Goal: Task Accomplishment & Management: Manage account settings

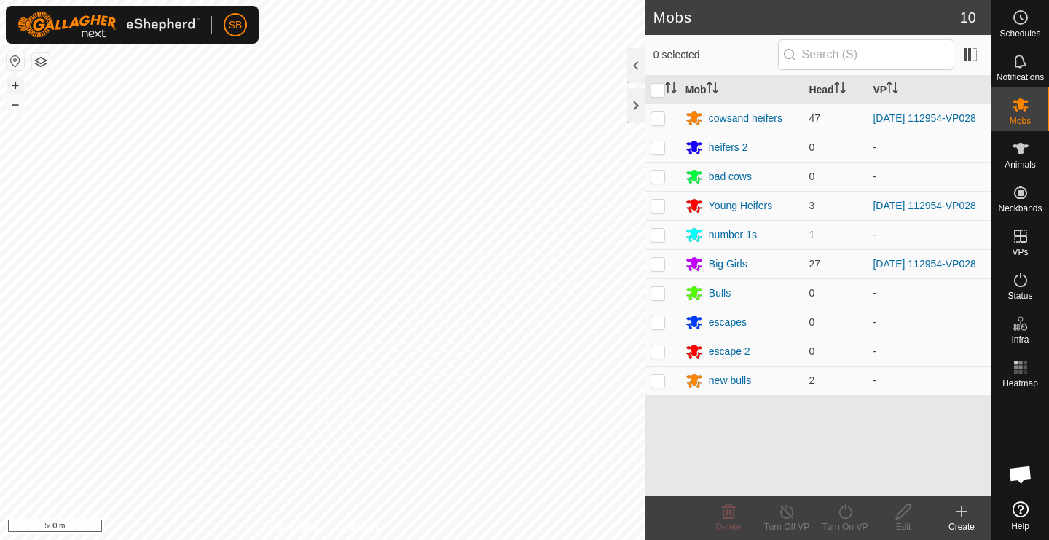
click at [14, 88] on button "+" at bounding box center [15, 85] width 17 height 17
click at [17, 85] on button "+" at bounding box center [15, 85] width 17 height 17
click at [16, 87] on button "+" at bounding box center [15, 85] width 17 height 17
click at [17, 106] on button "–" at bounding box center [15, 103] width 17 height 17
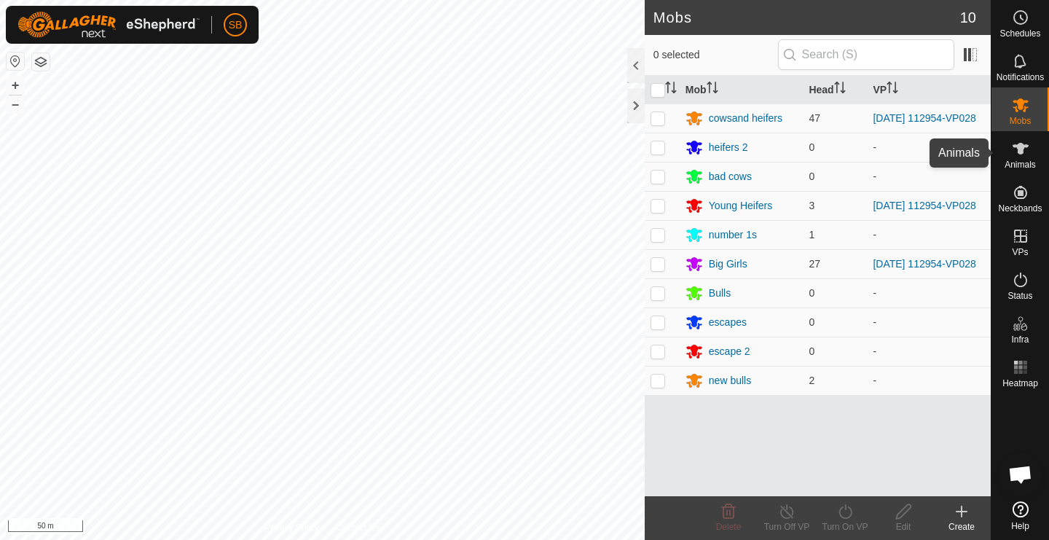
click at [1022, 153] on icon at bounding box center [1021, 149] width 16 height 12
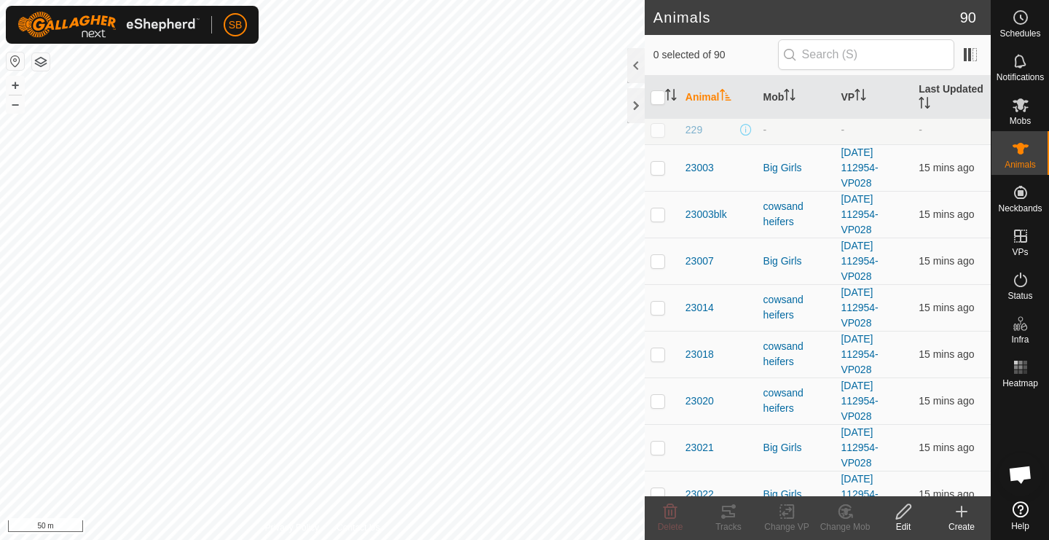
scroll to position [668, 0]
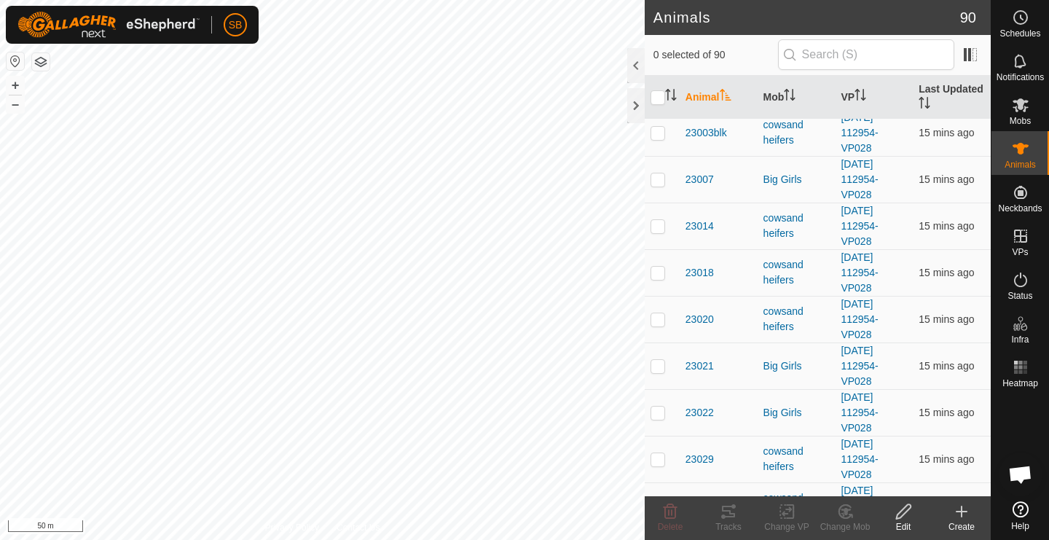
click at [960, 512] on icon at bounding box center [962, 512] width 10 height 0
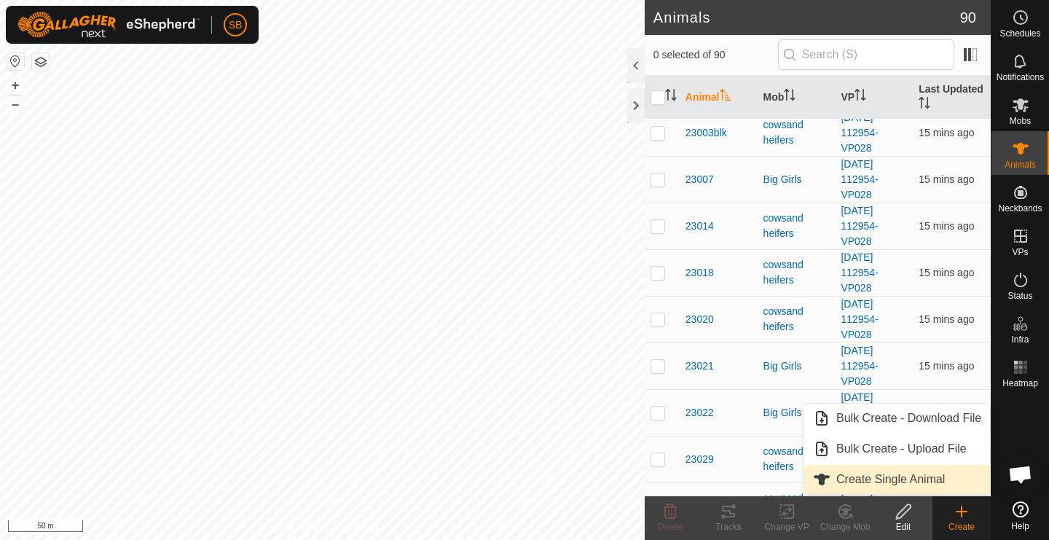
click at [906, 473] on link "Create Single Animal" at bounding box center [897, 479] width 186 height 29
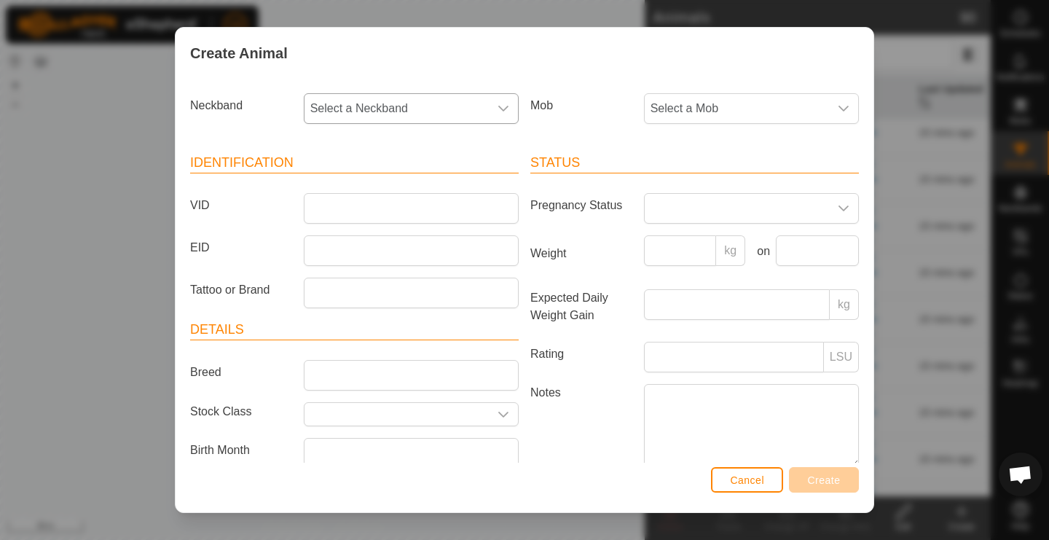
click at [509, 106] on icon "dropdown trigger" at bounding box center [504, 109] width 12 height 12
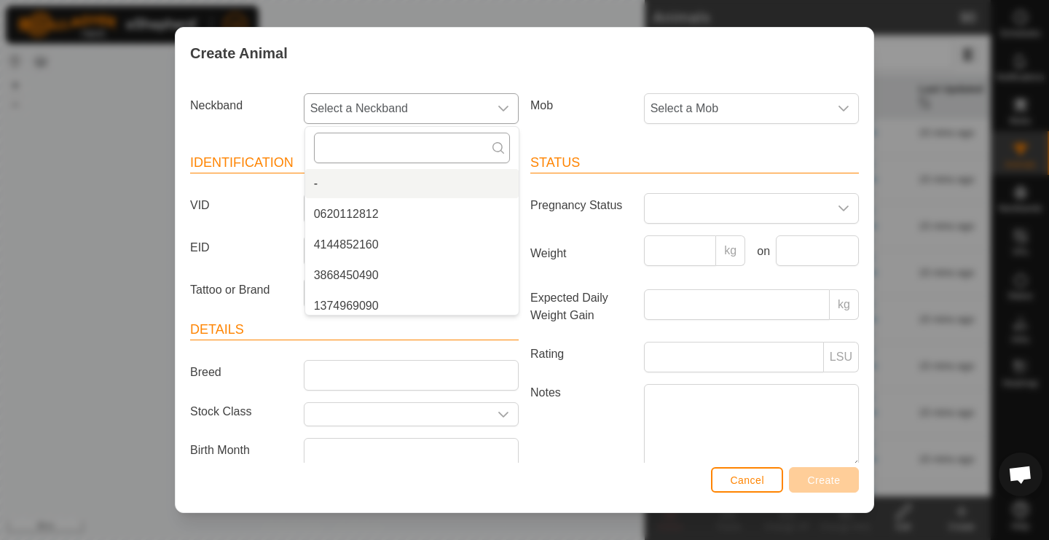
scroll to position [0, 0]
click at [412, 146] on input "text" at bounding box center [412, 148] width 196 height 31
type input "6817"
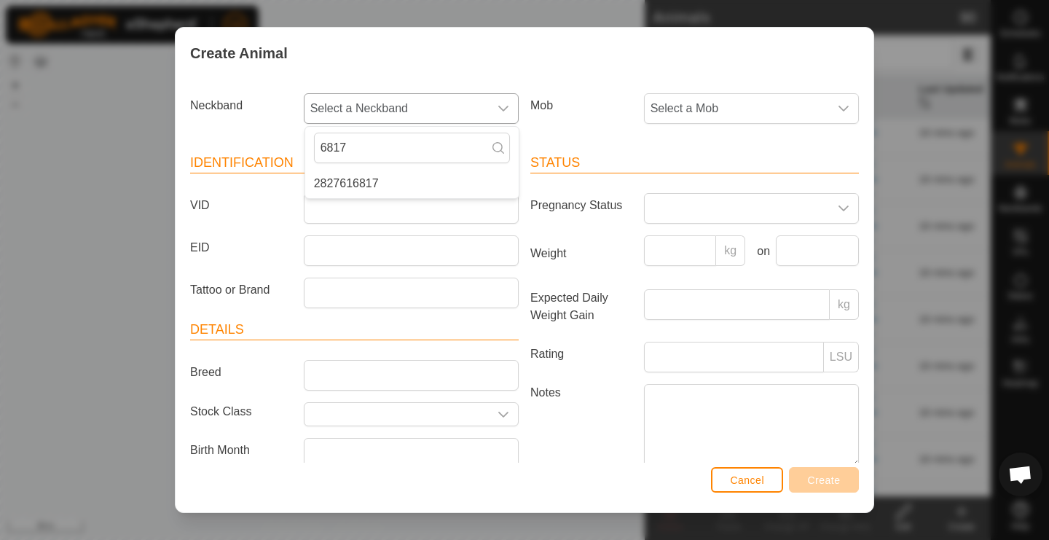
click at [400, 184] on li "2827616817" at bounding box center [411, 183] width 213 height 29
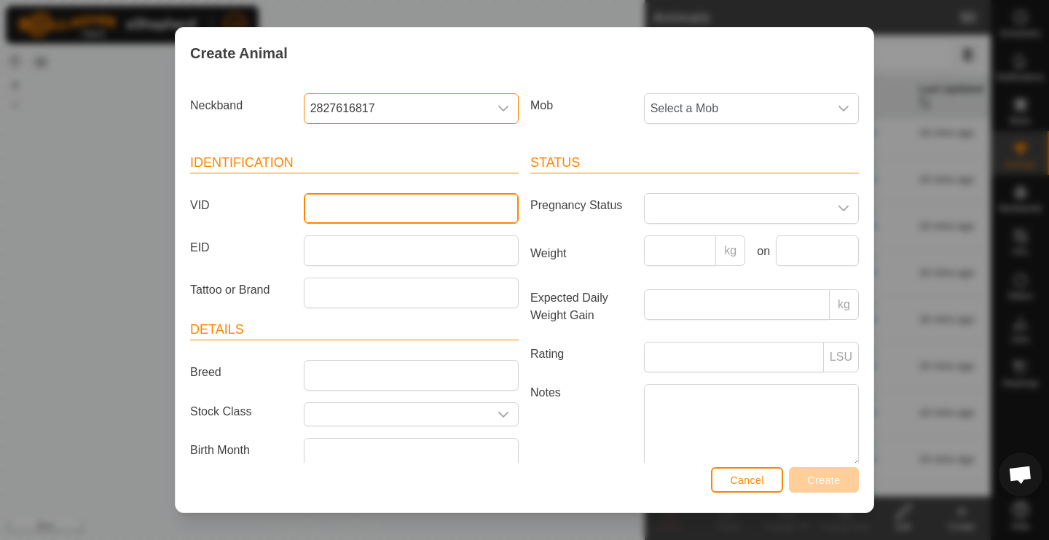
click at [393, 206] on input "VID" at bounding box center [411, 208] width 215 height 31
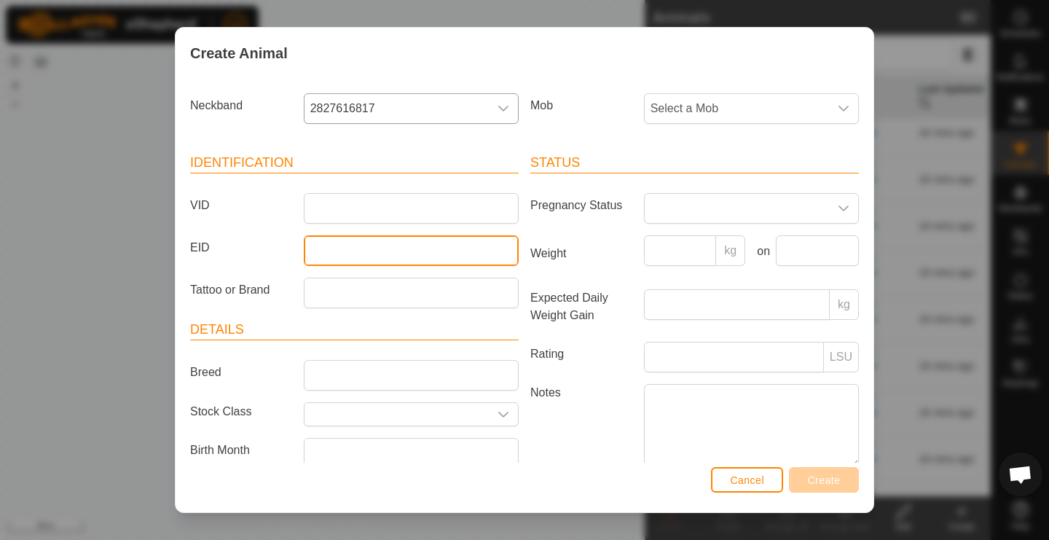
click at [383, 246] on input "EID" at bounding box center [411, 250] width 215 height 31
type input "23403"
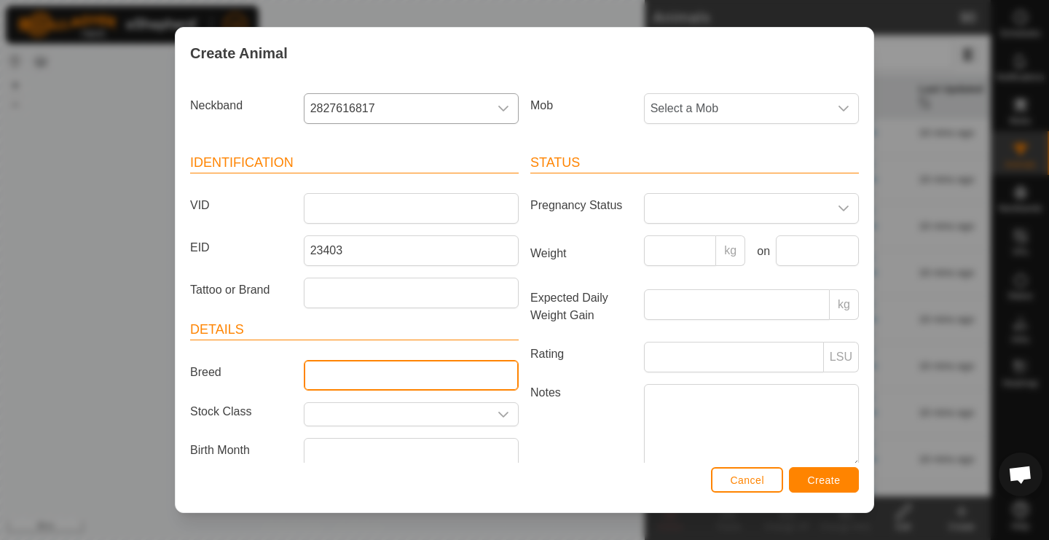
click at [350, 383] on input "Breed" at bounding box center [411, 375] width 215 height 31
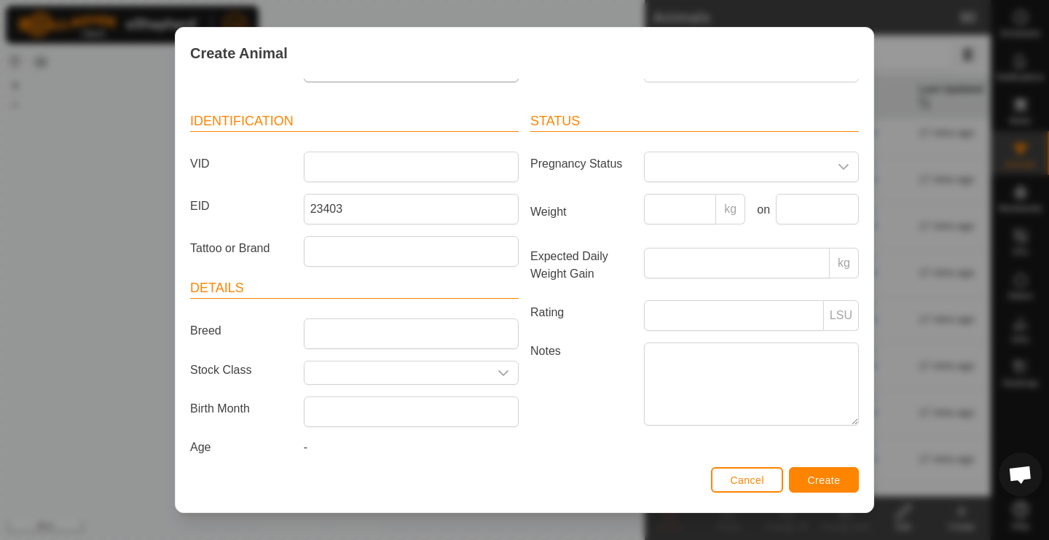
click at [812, 479] on span "Create" at bounding box center [824, 480] width 33 height 12
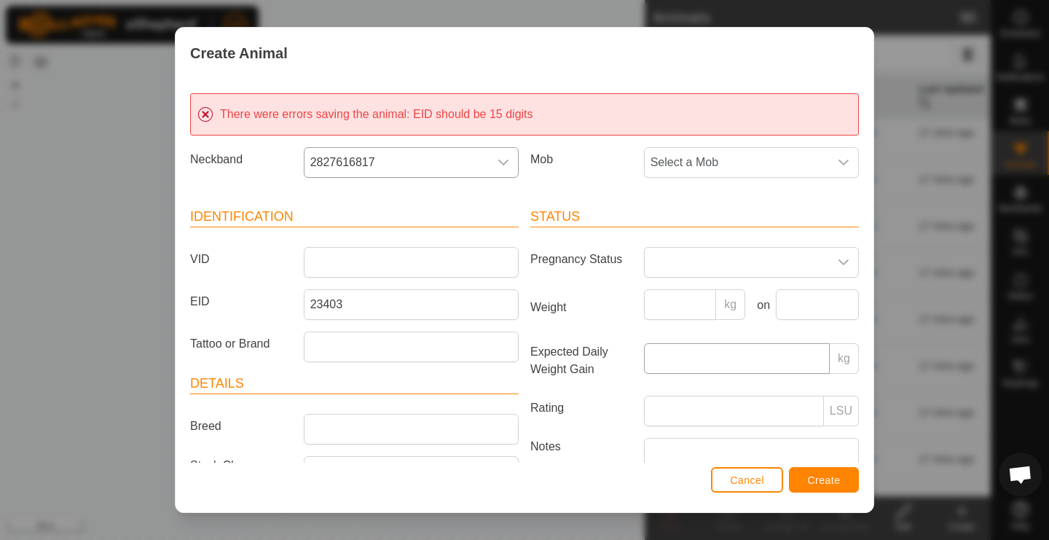
scroll to position [0, 0]
click at [342, 265] on input "VID" at bounding box center [411, 262] width 215 height 31
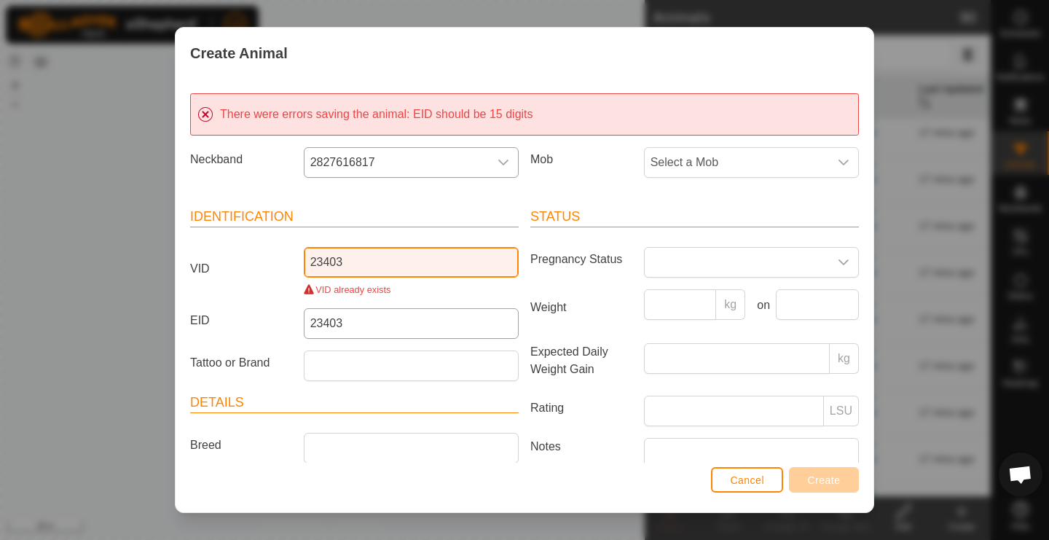
type input "23403"
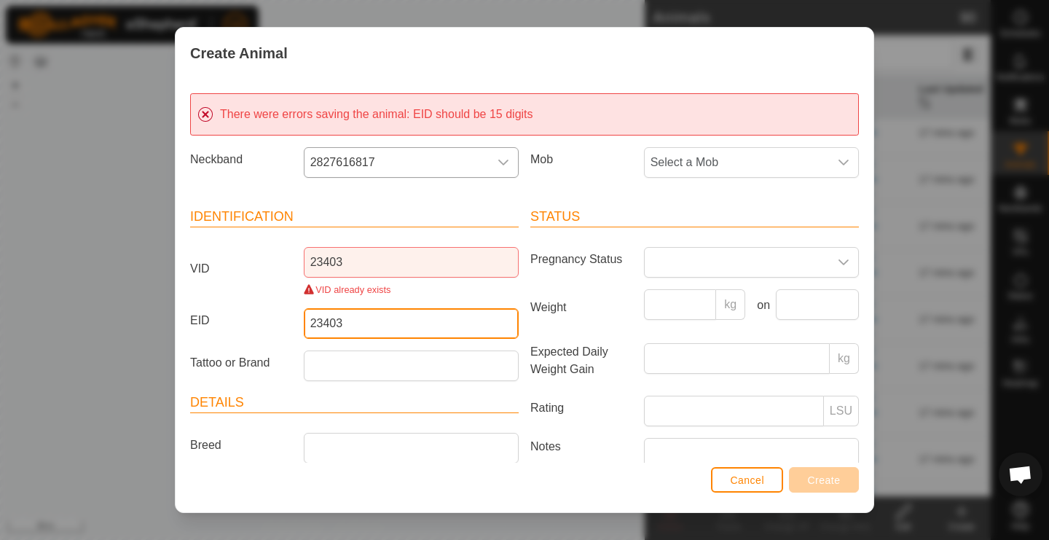
click at [383, 330] on input "23403" at bounding box center [411, 323] width 215 height 31
type input "2"
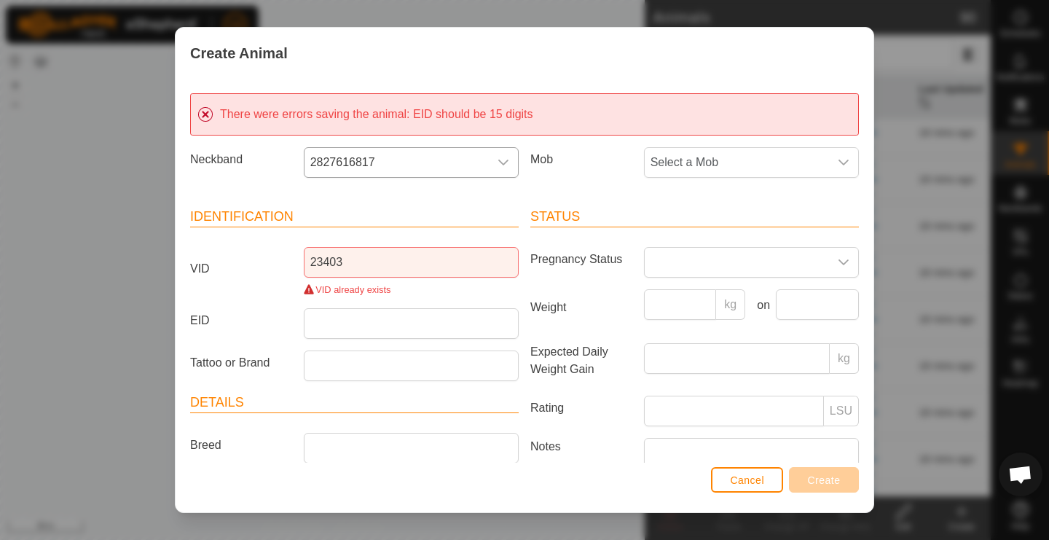
click at [750, 479] on span "Cancel" at bounding box center [747, 480] width 34 height 12
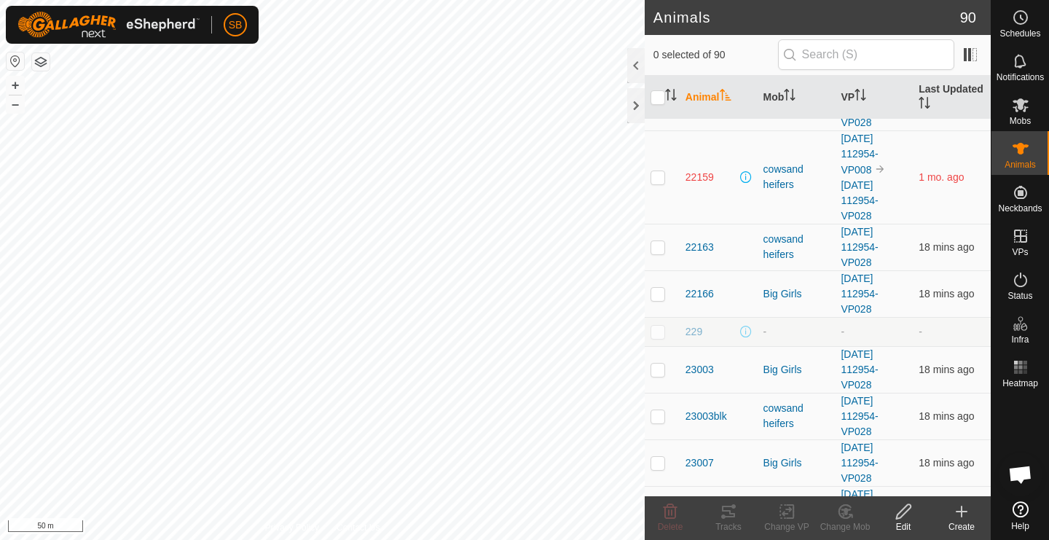
scroll to position [365, 0]
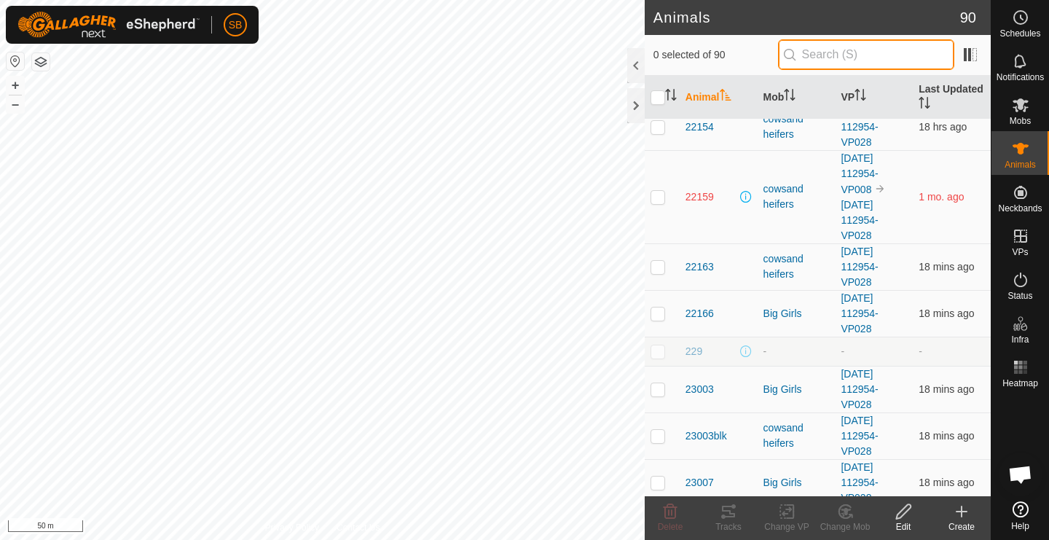
click at [851, 55] on input "text" at bounding box center [866, 54] width 176 height 31
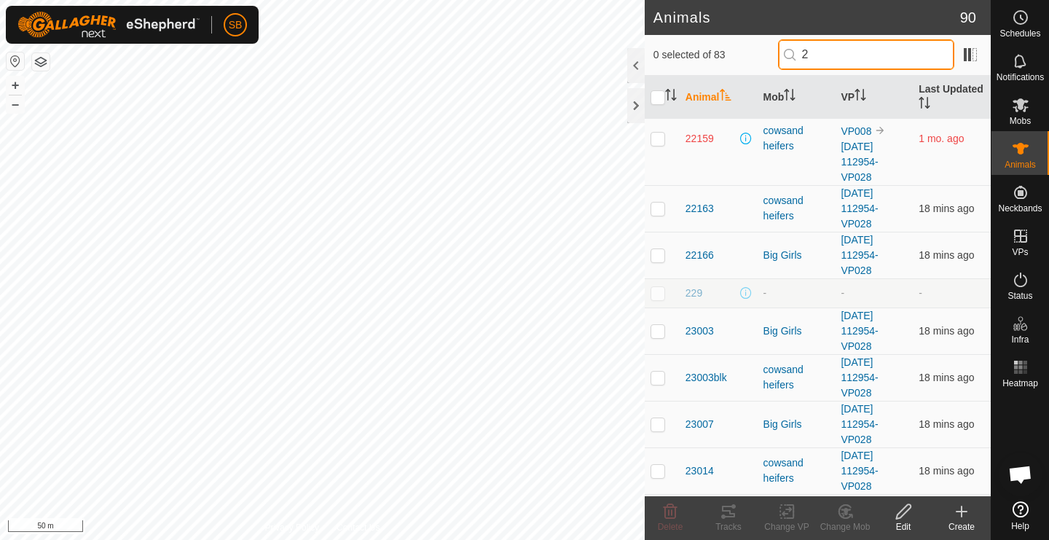
scroll to position [0, 0]
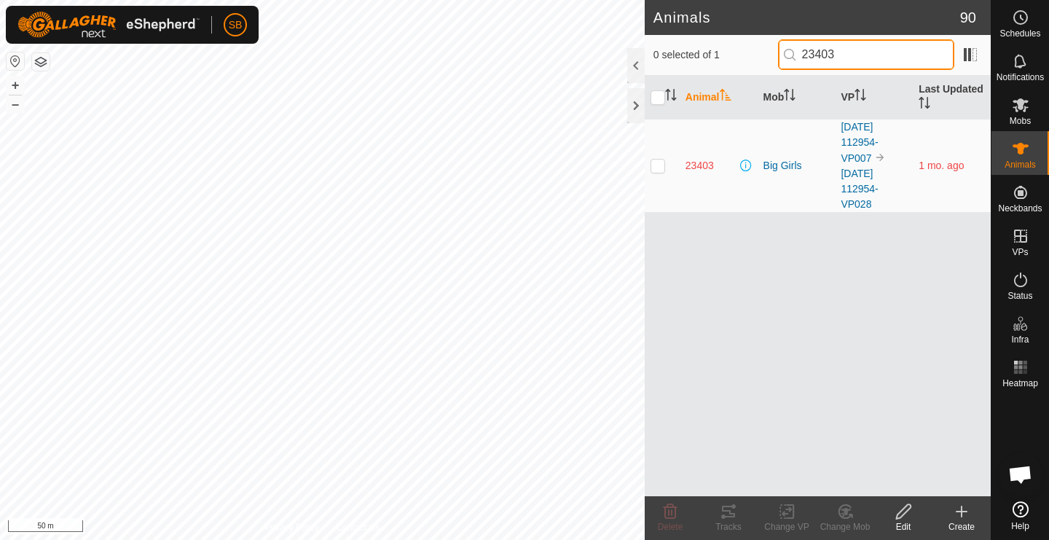
type input "23403"
click at [662, 164] on p-checkbox at bounding box center [658, 166] width 15 height 12
checkbox input "true"
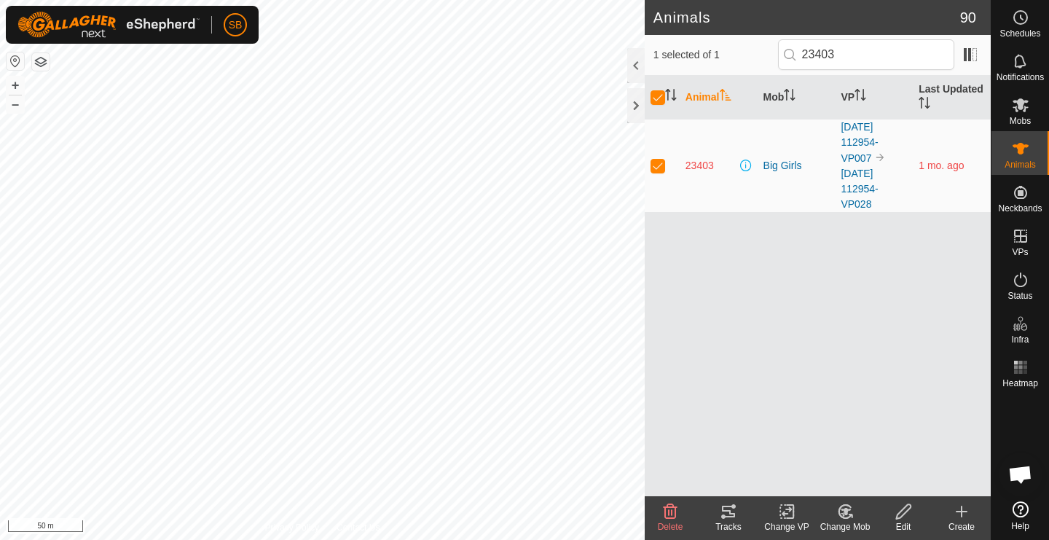
click at [657, 168] on p-checkbox at bounding box center [658, 166] width 15 height 12
checkbox input "false"
click at [1021, 112] on icon at bounding box center [1020, 104] width 17 height 17
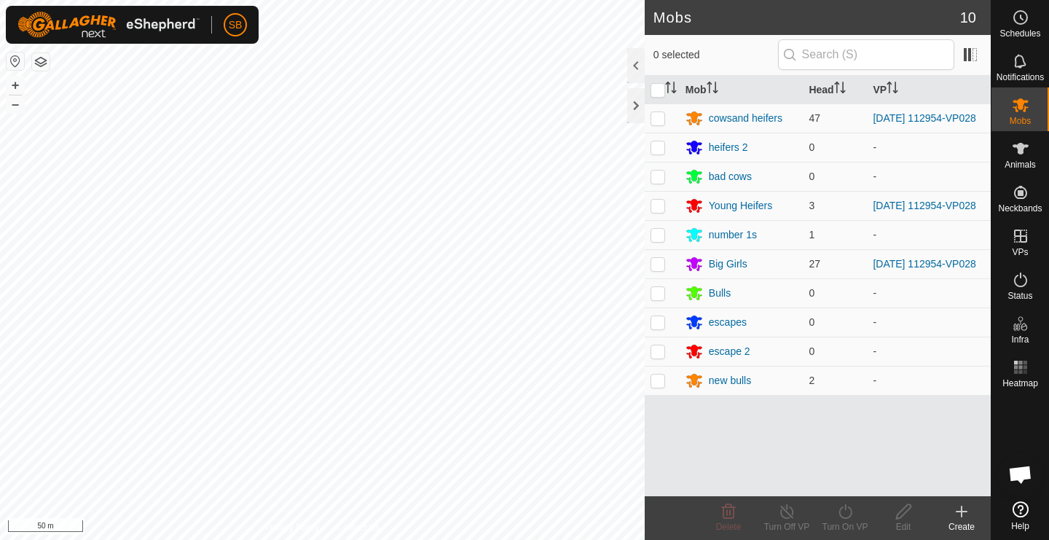
click at [968, 514] on icon at bounding box center [961, 511] width 17 height 17
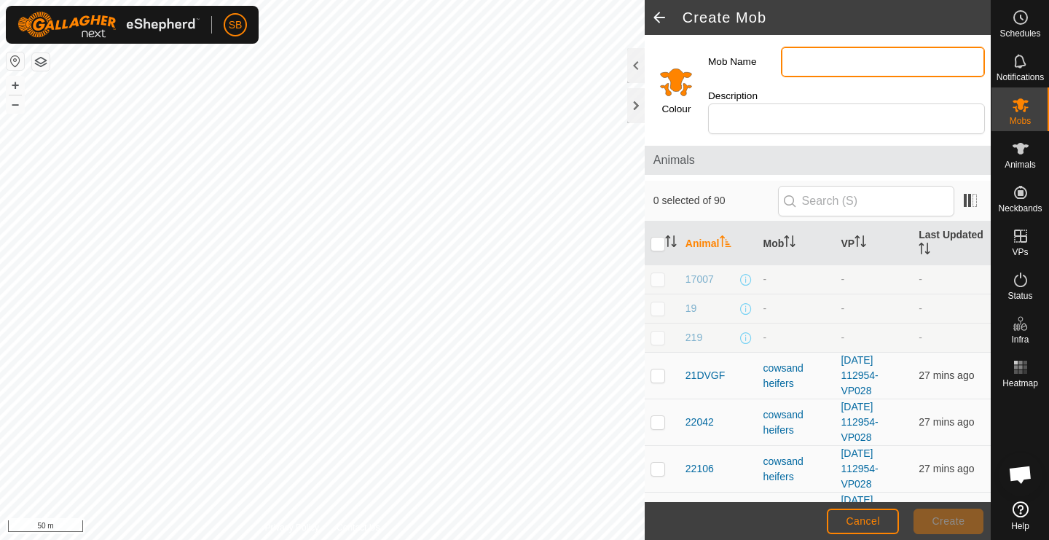
click at [855, 67] on input "Mob Name" at bounding box center [883, 62] width 204 height 31
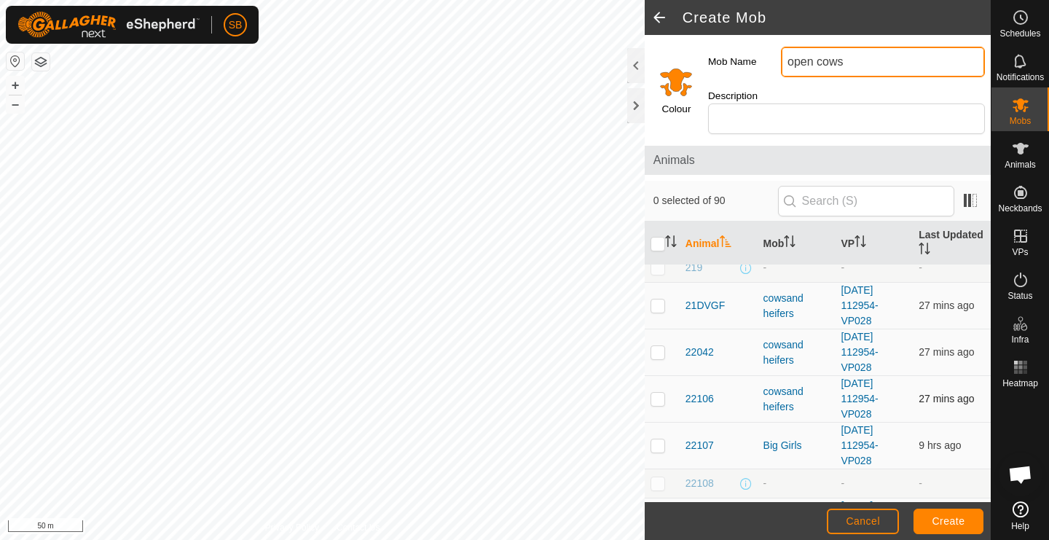
scroll to position [72, 0]
type input "open cows"
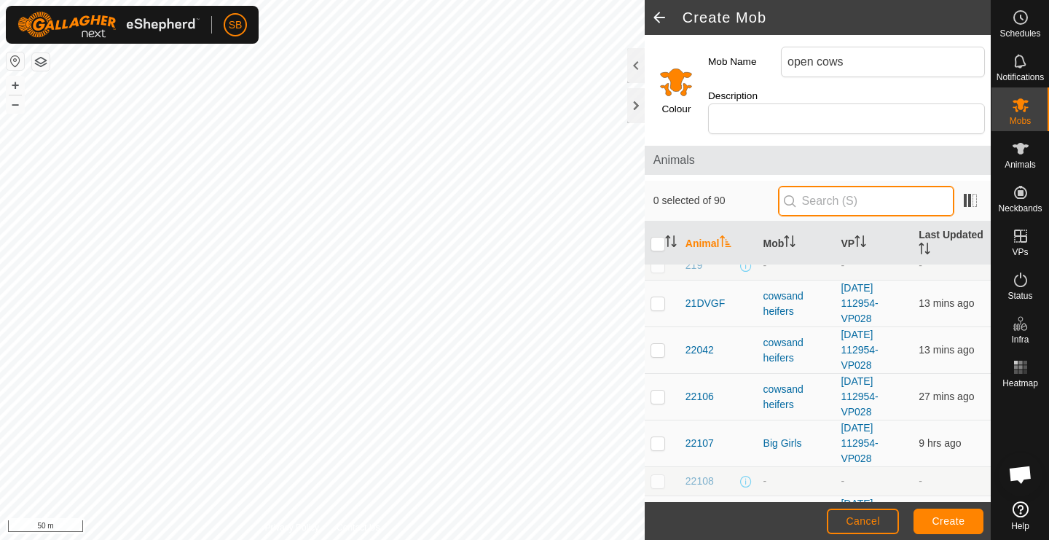
click at [847, 186] on input "text" at bounding box center [866, 201] width 176 height 31
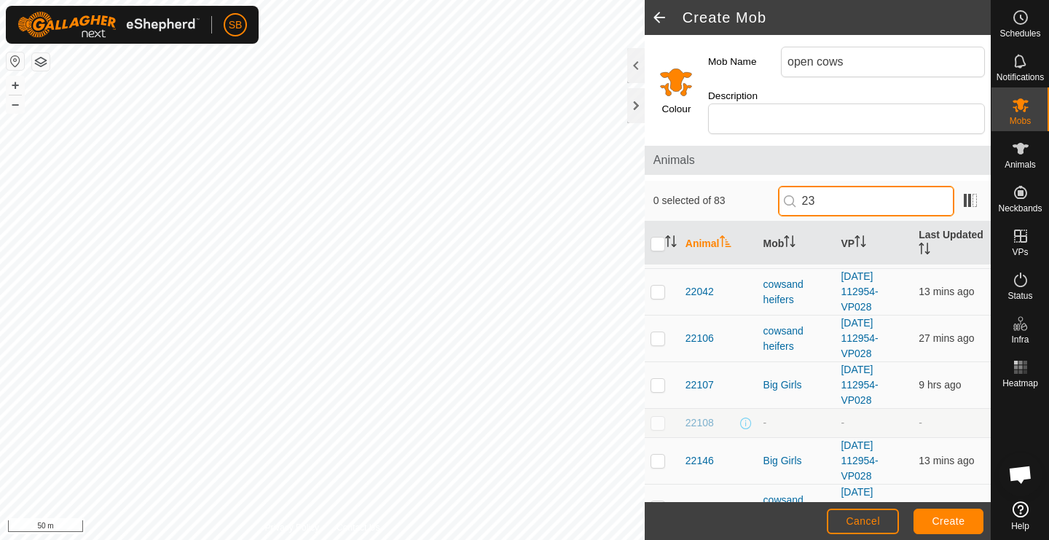
scroll to position [0, 0]
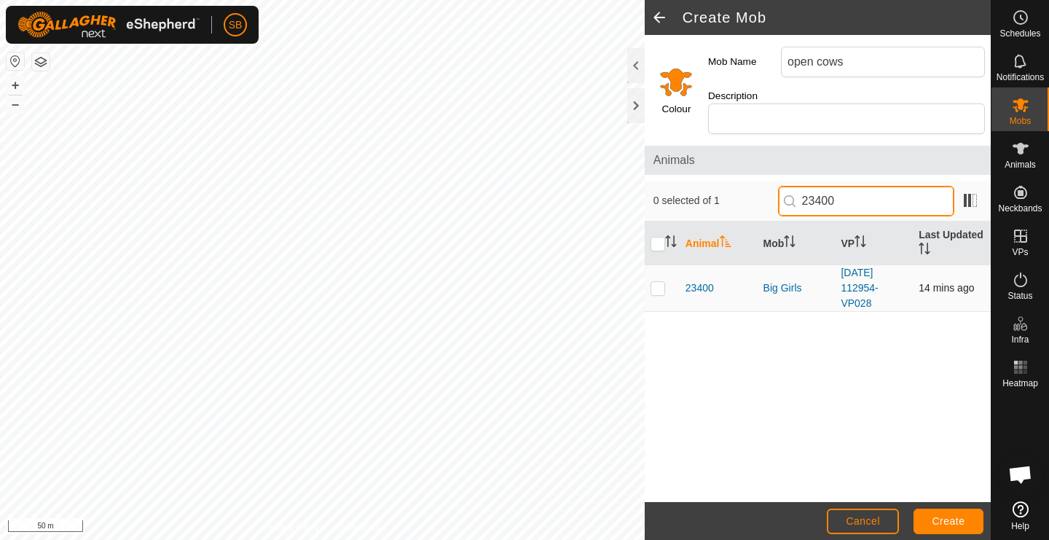
type input "23400"
click at [662, 282] on p-checkbox at bounding box center [658, 288] width 15 height 12
checkbox input "true"
click at [886, 187] on input "23400" at bounding box center [866, 201] width 176 height 31
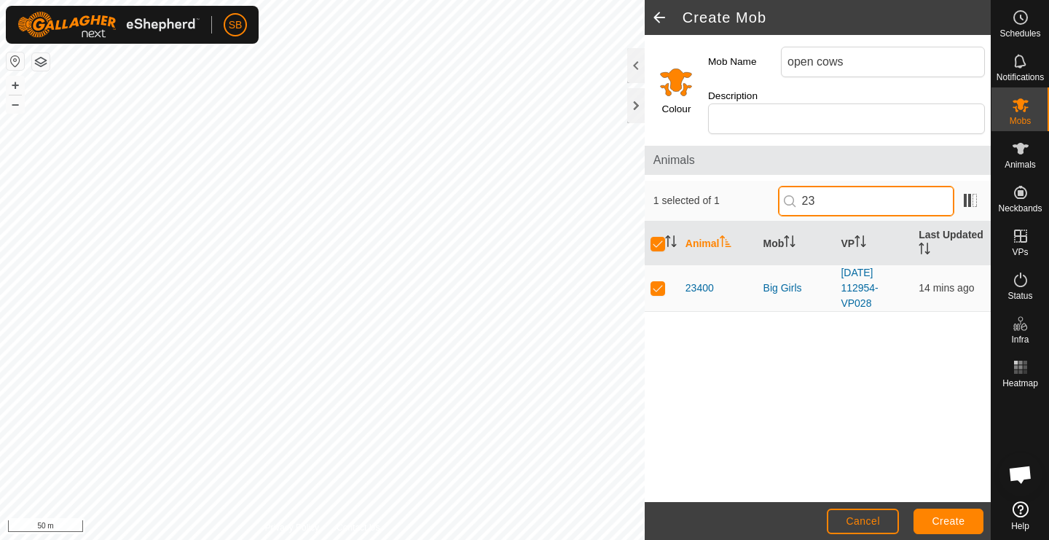
type input "2"
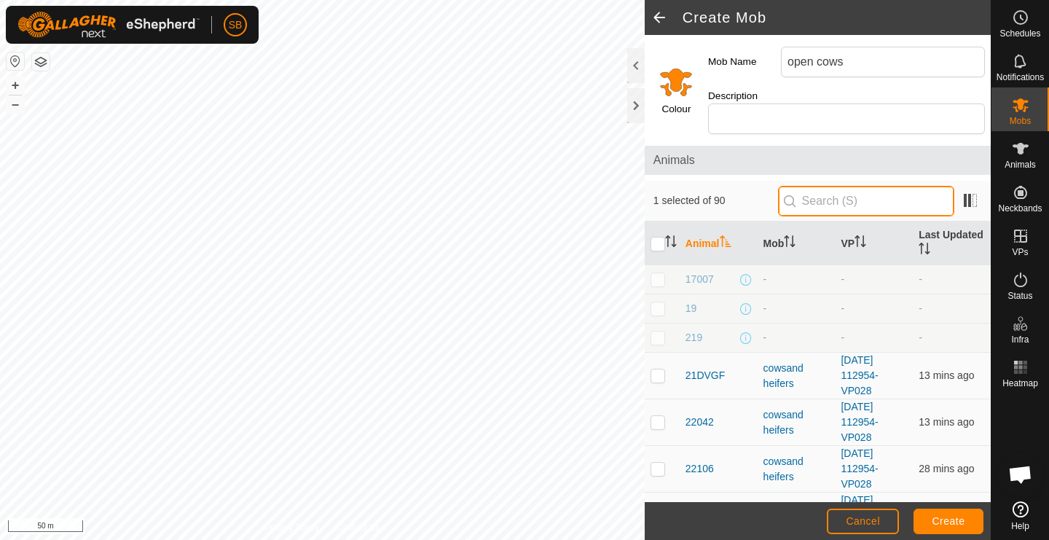
checkbox input "false"
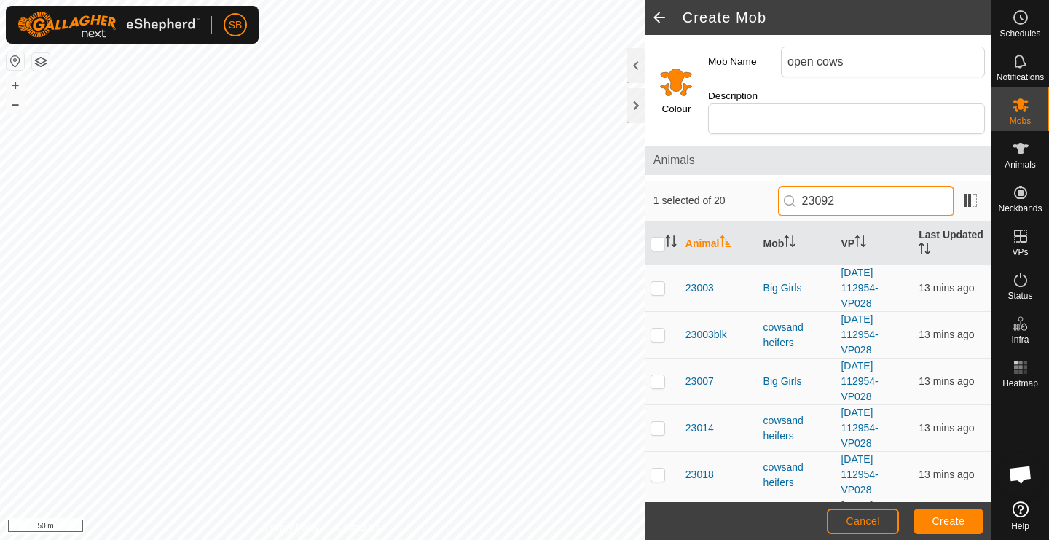
click at [879, 193] on input "23092" at bounding box center [866, 201] width 176 height 31
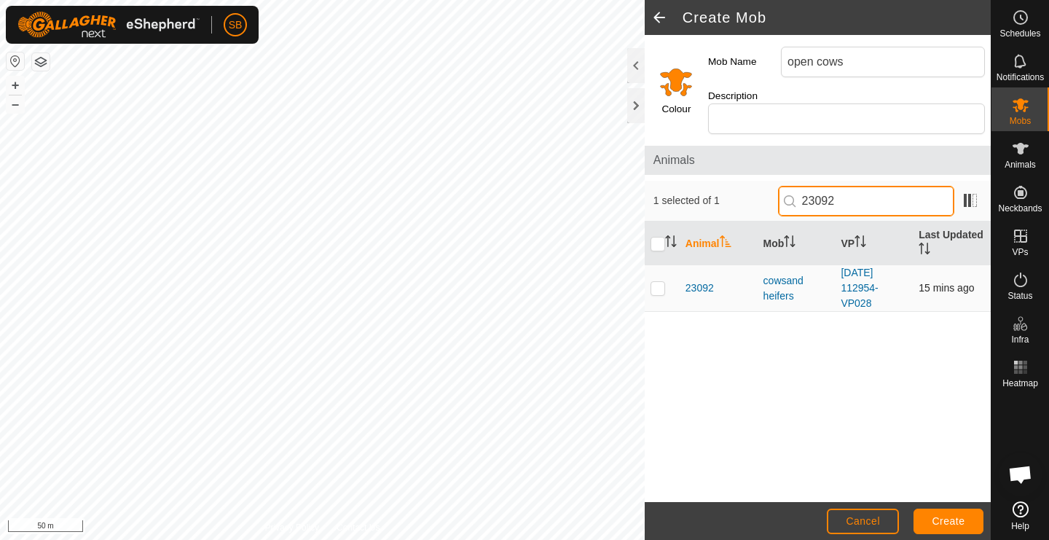
type input "23092"
click at [661, 282] on p-checkbox at bounding box center [658, 288] width 15 height 12
checkbox input "true"
click at [878, 189] on input "23092" at bounding box center [866, 201] width 176 height 31
type input "2"
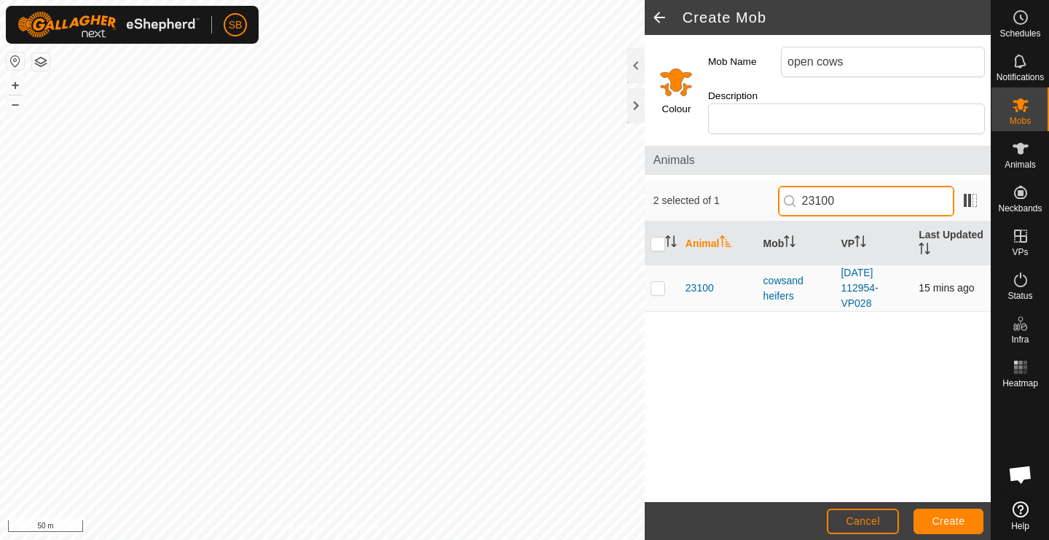
type input "23100"
click at [658, 282] on p-checkbox at bounding box center [658, 288] width 15 height 12
checkbox input "true"
click at [889, 189] on input "23100" at bounding box center [866, 201] width 176 height 31
type input "23119"
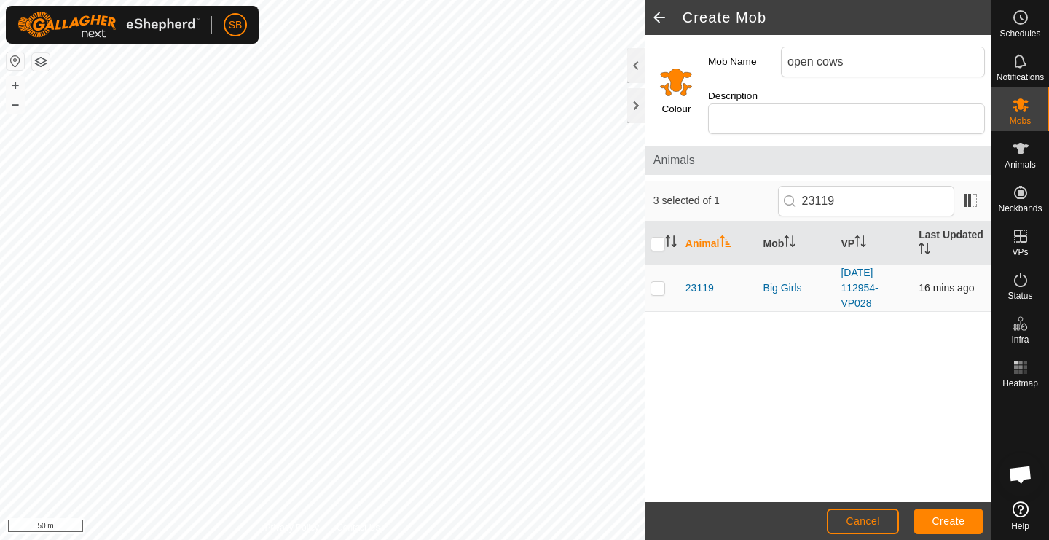
click at [659, 282] on p-checkbox at bounding box center [658, 288] width 15 height 12
checkbox input "true"
click at [911, 191] on input "23119" at bounding box center [866, 201] width 176 height 31
type input "23014"
click at [658, 282] on p-checkbox at bounding box center [658, 288] width 15 height 12
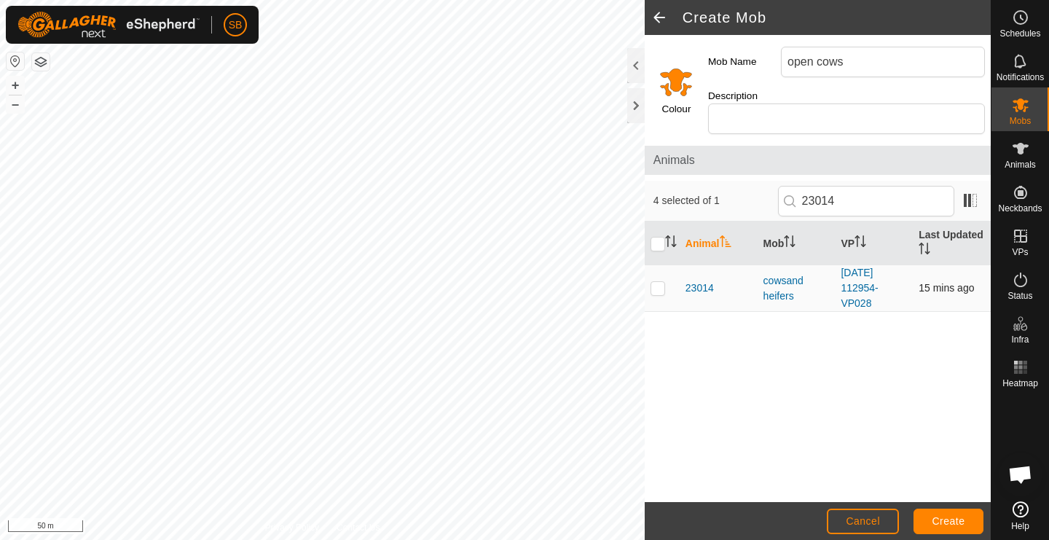
checkbox input "true"
click at [880, 191] on input "23014" at bounding box center [866, 201] width 176 height 31
type input "23118"
click at [658, 282] on p-checkbox at bounding box center [658, 288] width 15 height 12
checkbox input "true"
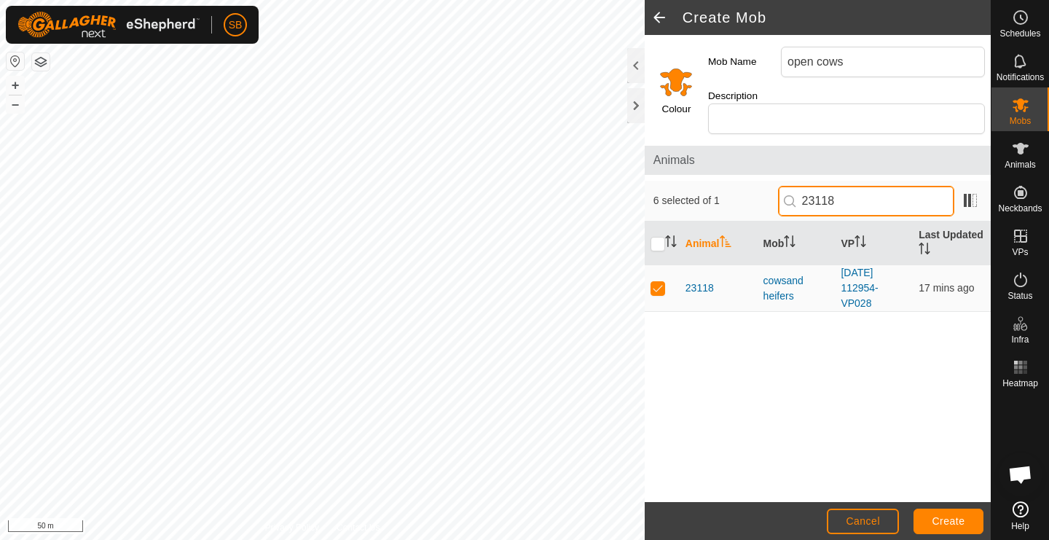
click at [895, 191] on input "23118" at bounding box center [866, 201] width 176 height 31
type input "23286"
click at [659, 282] on p-checkbox at bounding box center [658, 288] width 15 height 12
checkbox input "true"
click at [905, 189] on input "23286" at bounding box center [866, 201] width 176 height 31
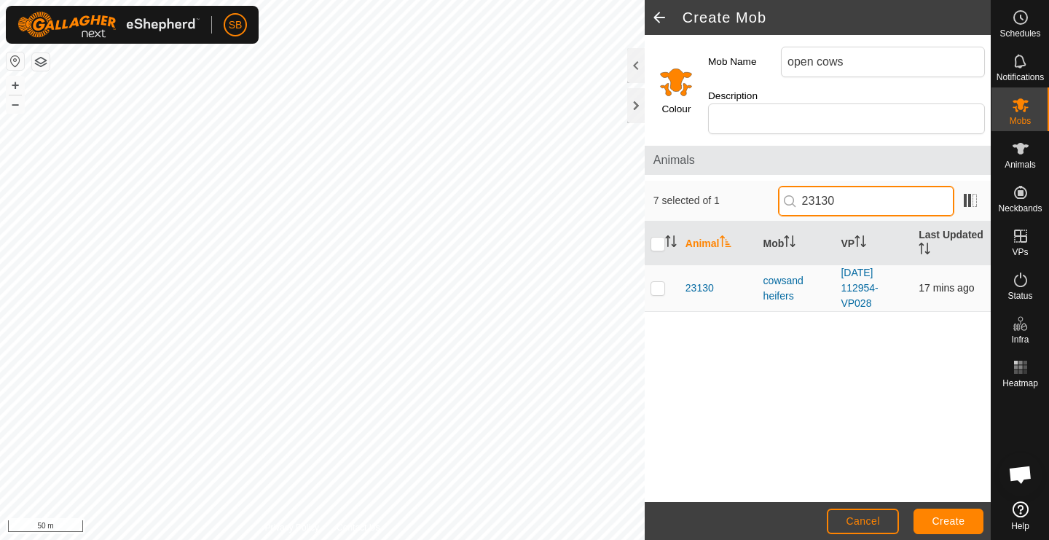
type input "23130"
click at [659, 282] on p-checkbox at bounding box center [658, 288] width 15 height 12
checkbox input "true"
click at [885, 194] on input "23130" at bounding box center [866, 201] width 176 height 31
type input "23137"
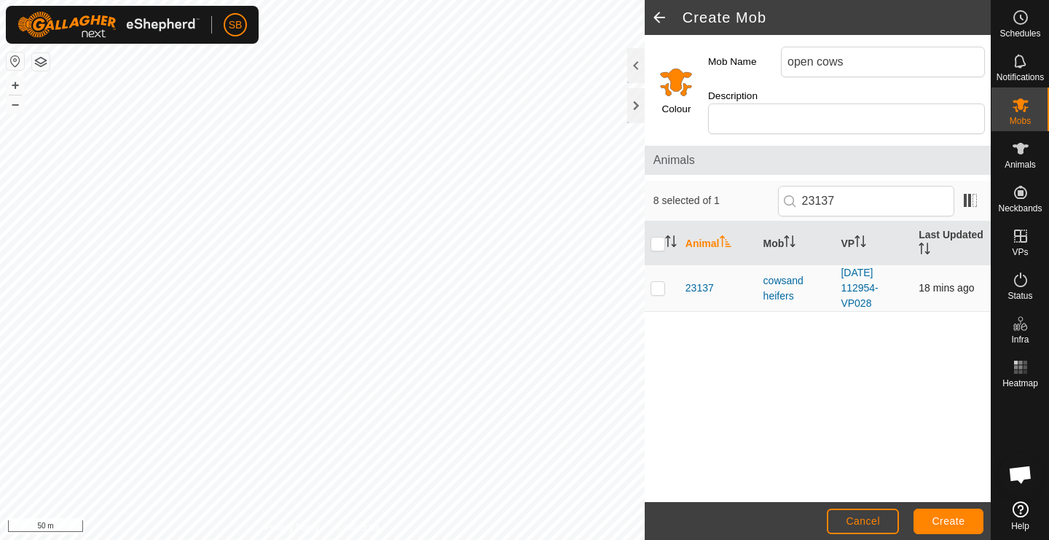
click at [662, 282] on p-checkbox at bounding box center [658, 288] width 15 height 12
checkbox input "true"
click at [883, 192] on input "23137" at bounding box center [866, 201] width 176 height 31
type input "23115"
click at [657, 282] on p-checkbox at bounding box center [658, 288] width 15 height 12
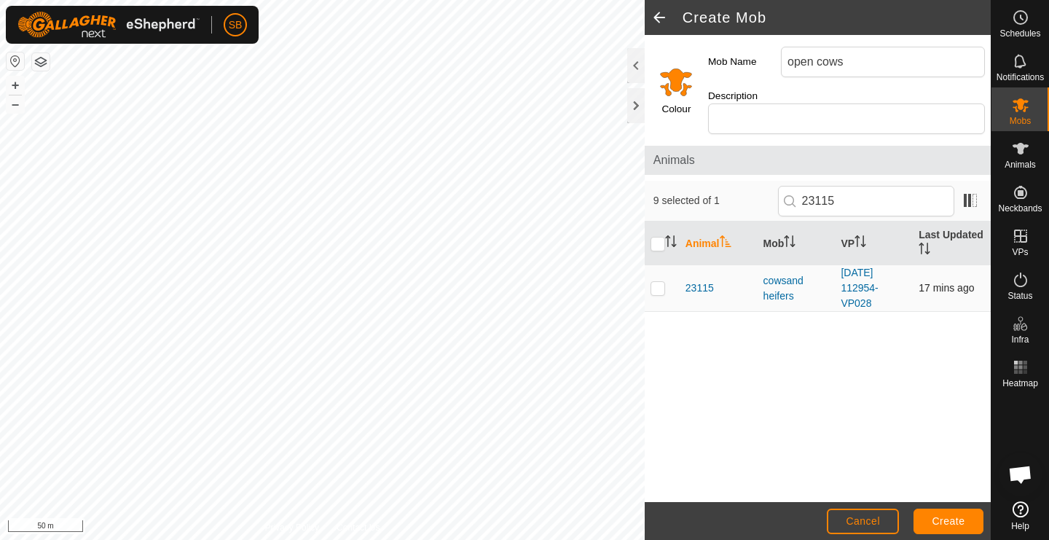
checkbox input "true"
click at [904, 186] on input "23115" at bounding box center [866, 201] width 176 height 31
type input "23163"
click at [657, 282] on p-checkbox at bounding box center [658, 288] width 15 height 12
checkbox input "true"
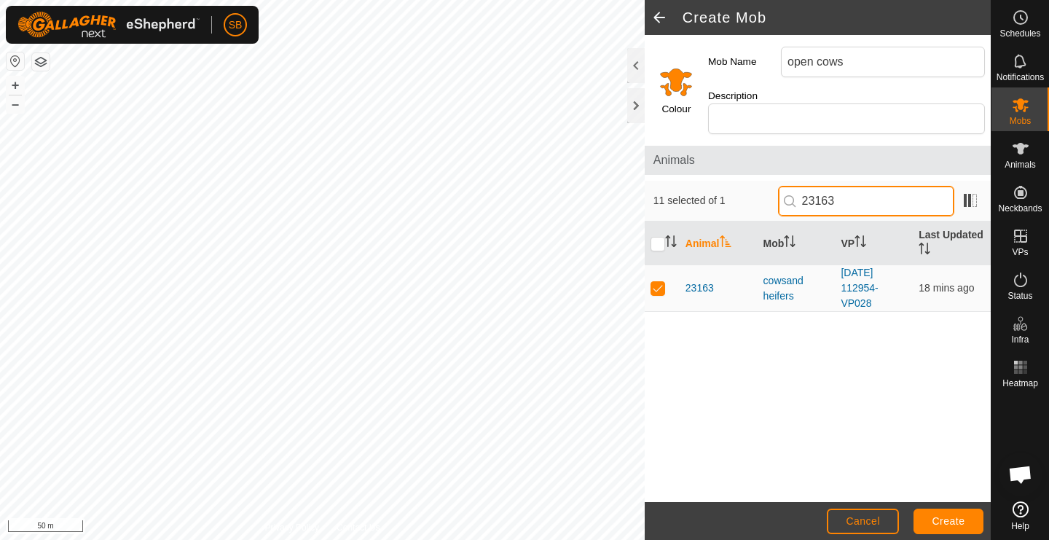
click at [882, 191] on input "23163" at bounding box center [866, 201] width 176 height 31
type input "23032"
click at [658, 279] on td at bounding box center [662, 288] width 35 height 47
checkbox input "true"
click at [891, 186] on input "23032" at bounding box center [866, 201] width 176 height 31
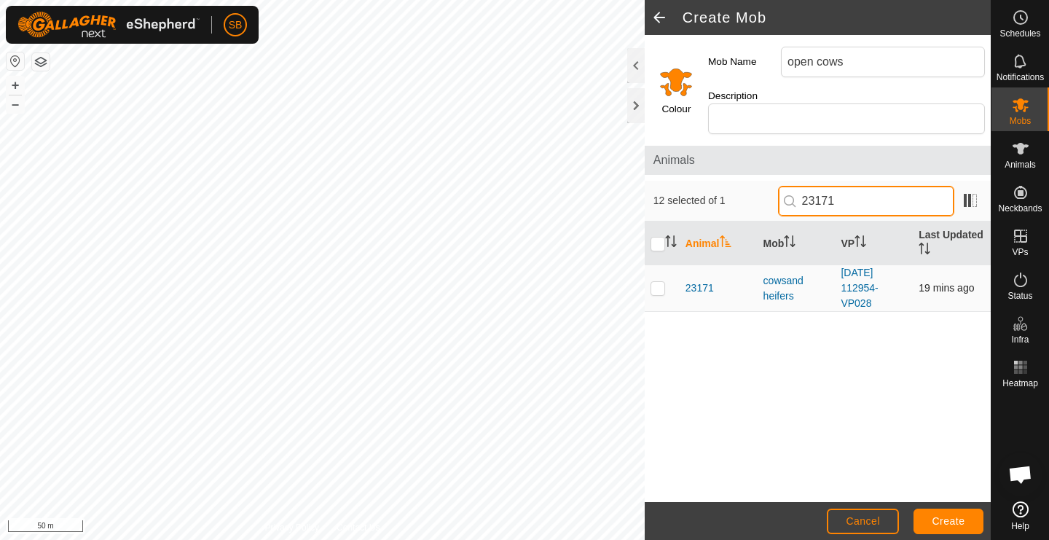
type input "23171"
click at [658, 282] on p-checkbox at bounding box center [658, 288] width 15 height 12
checkbox input "true"
click at [864, 189] on input "23171" at bounding box center [866, 201] width 176 height 31
type input "23287"
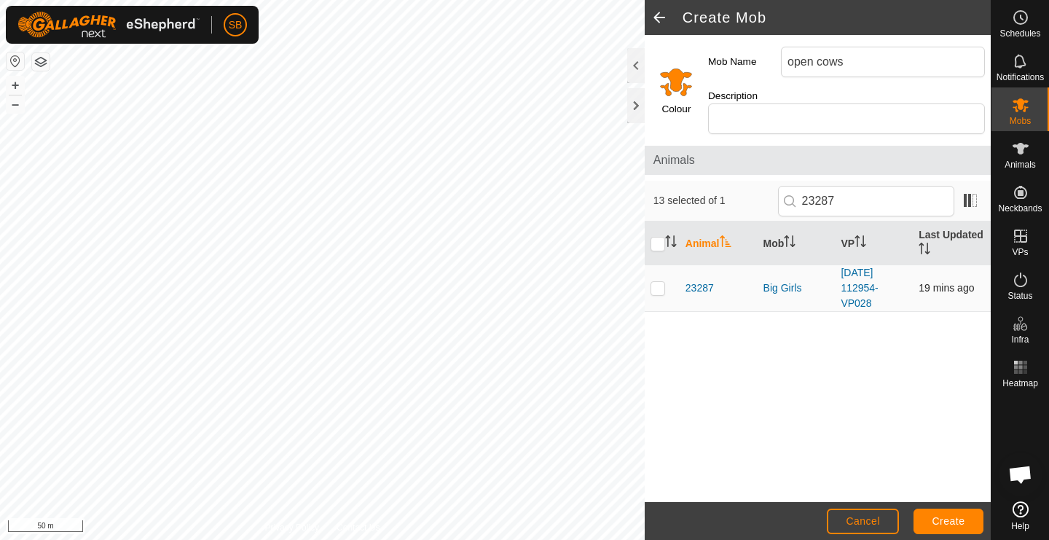
click at [657, 282] on p-checkbox at bounding box center [658, 288] width 15 height 12
checkbox input "true"
click at [879, 192] on input "23287" at bounding box center [866, 201] width 176 height 31
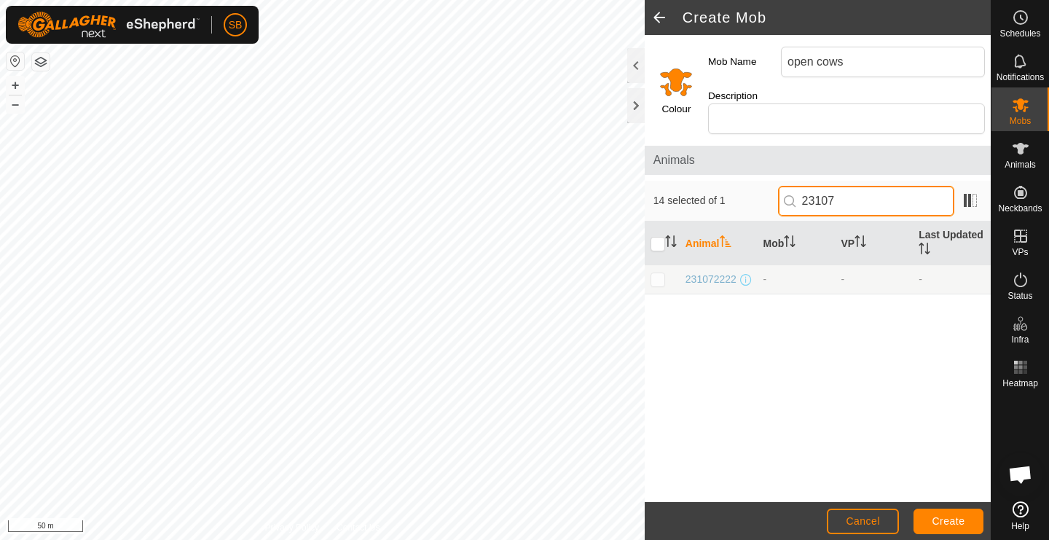
type input "23107"
click at [655, 273] on p-checkbox at bounding box center [658, 279] width 15 height 12
click at [659, 273] on p-checkbox at bounding box center [658, 279] width 15 height 12
click at [663, 273] on p-checkbox at bounding box center [658, 279] width 15 height 12
checkbox input "true"
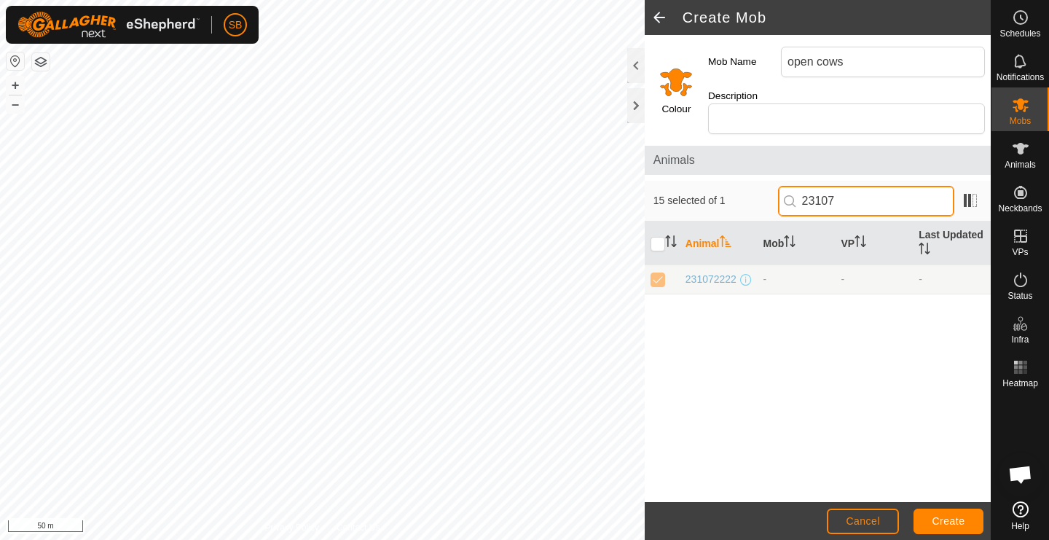
click at [886, 186] on input "23107" at bounding box center [866, 201] width 176 height 31
type input "2"
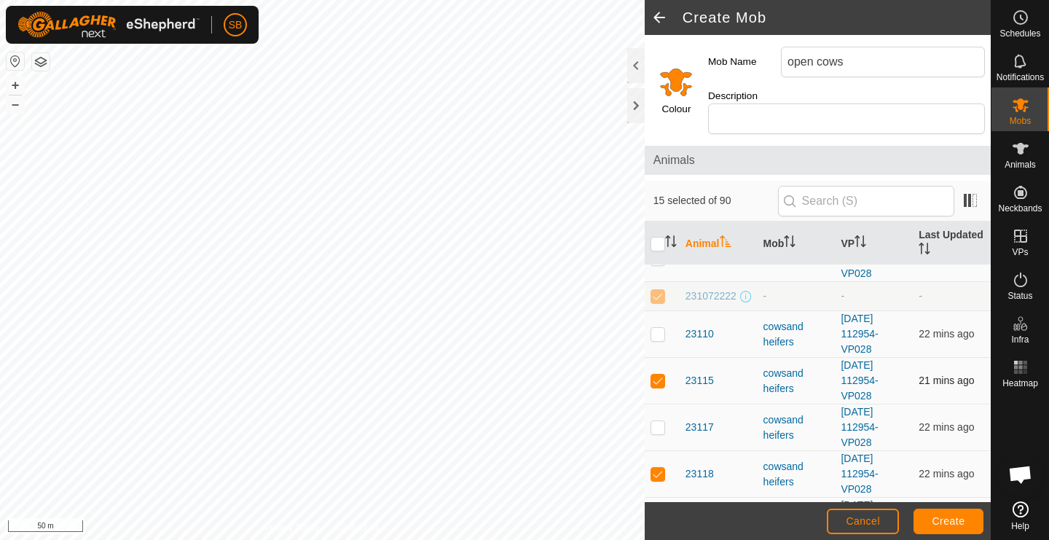
scroll to position [1698, 0]
click at [867, 528] on button "Cancel" at bounding box center [863, 522] width 72 height 26
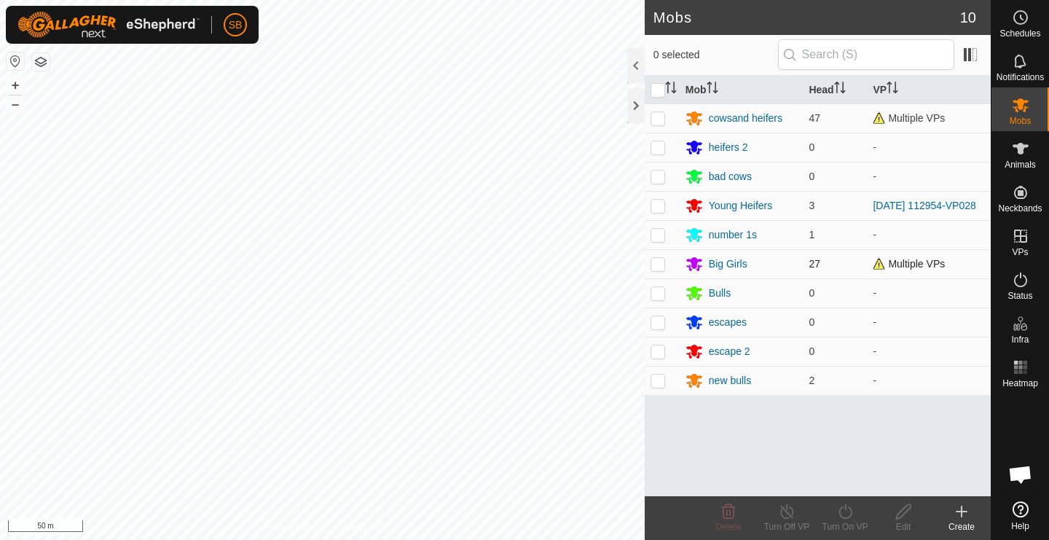
click at [657, 265] on p-checkbox at bounding box center [658, 264] width 15 height 12
click at [660, 267] on p-checkbox at bounding box center [658, 264] width 15 height 12
checkbox input "false"
click at [18, 84] on button "+" at bounding box center [15, 85] width 17 height 17
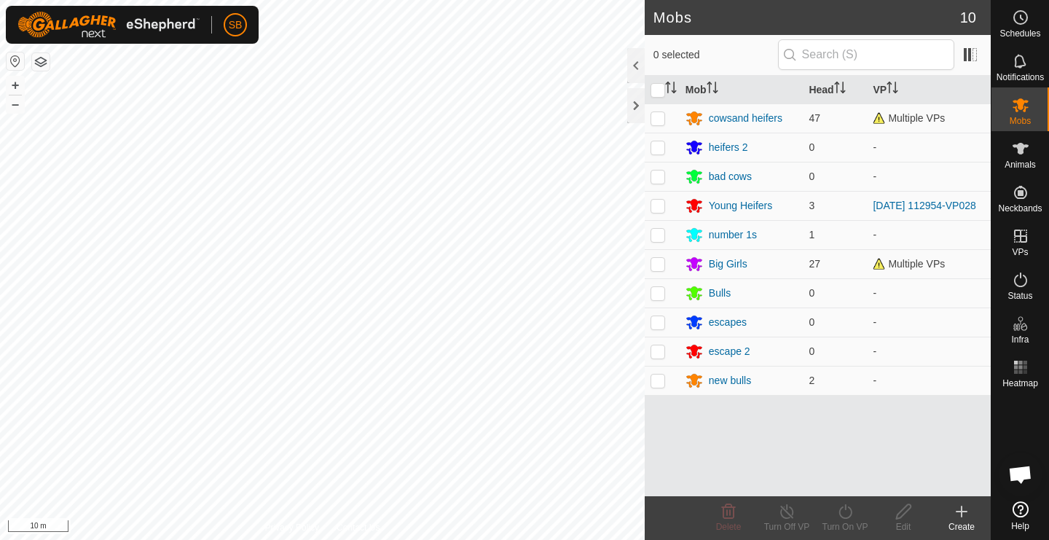
click at [966, 516] on icon at bounding box center [961, 511] width 17 height 17
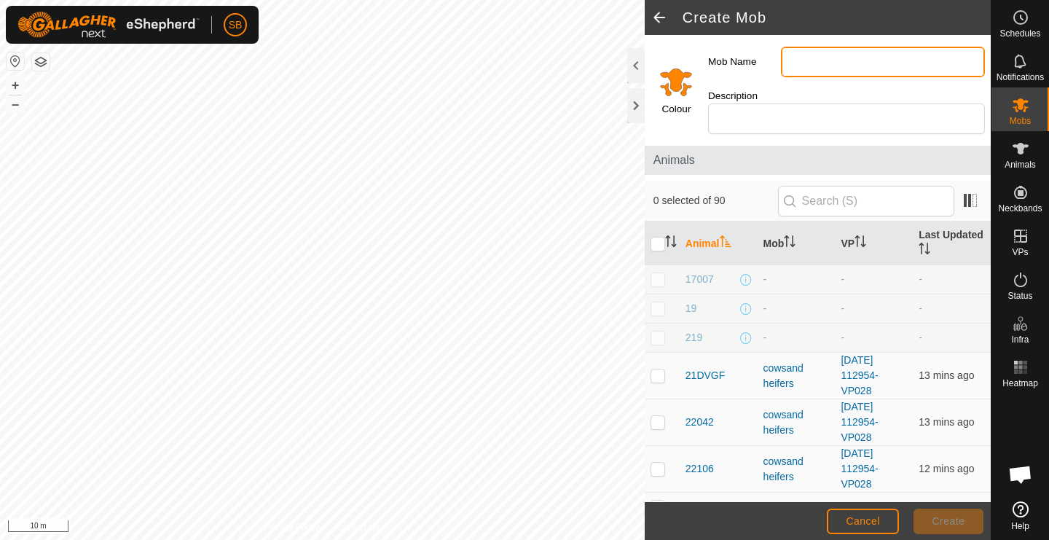
click at [850, 58] on input "Mob Name" at bounding box center [883, 62] width 204 height 31
type input "Open Cows"
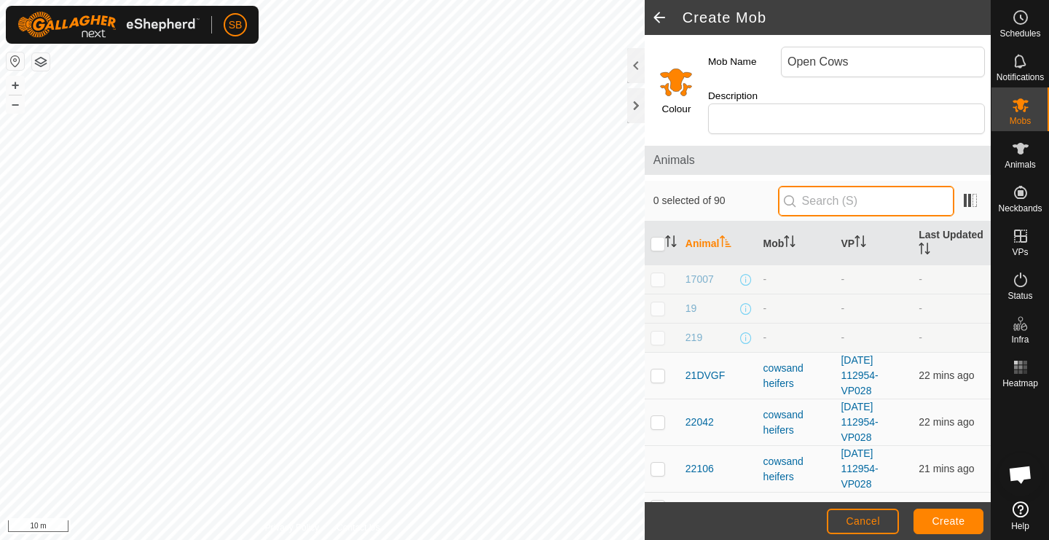
click at [834, 186] on input "text" at bounding box center [866, 201] width 176 height 31
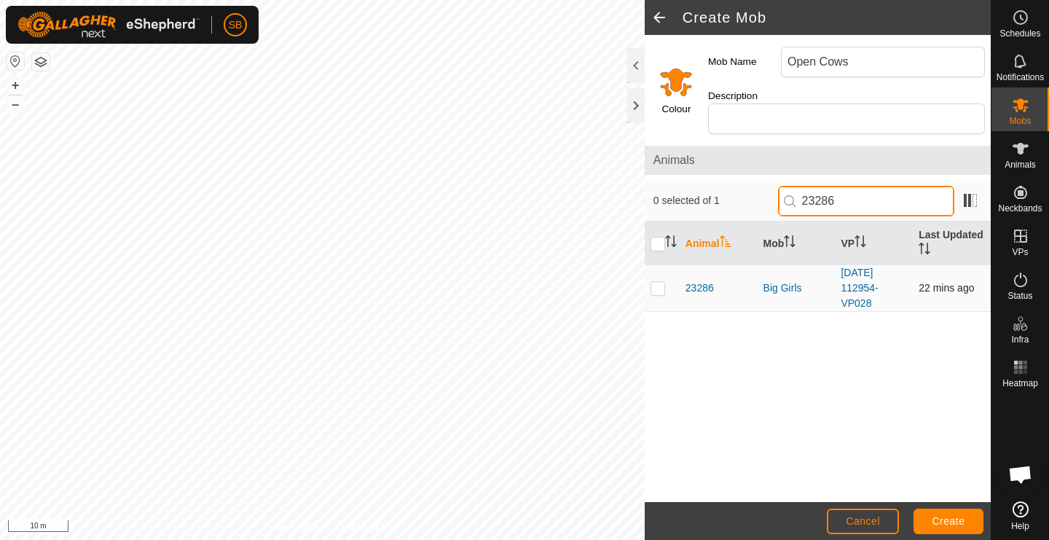
type input "23286"
click at [659, 282] on p-checkbox at bounding box center [658, 288] width 15 height 12
checkbox input "true"
click at [878, 191] on input "23286" at bounding box center [866, 201] width 176 height 31
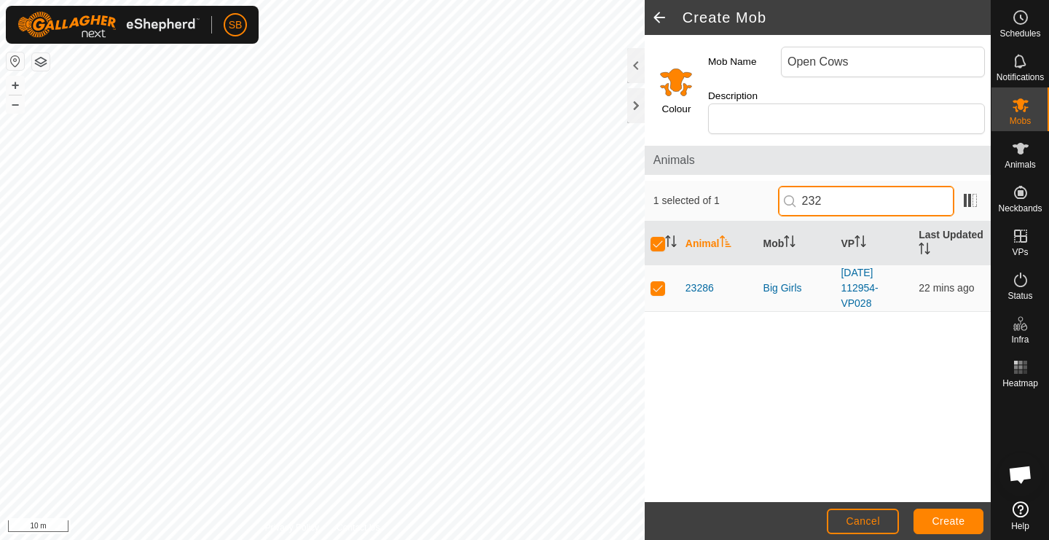
type input "23"
checkbox input "false"
type input "23032"
click at [659, 282] on p-checkbox at bounding box center [658, 288] width 15 height 12
checkbox input "true"
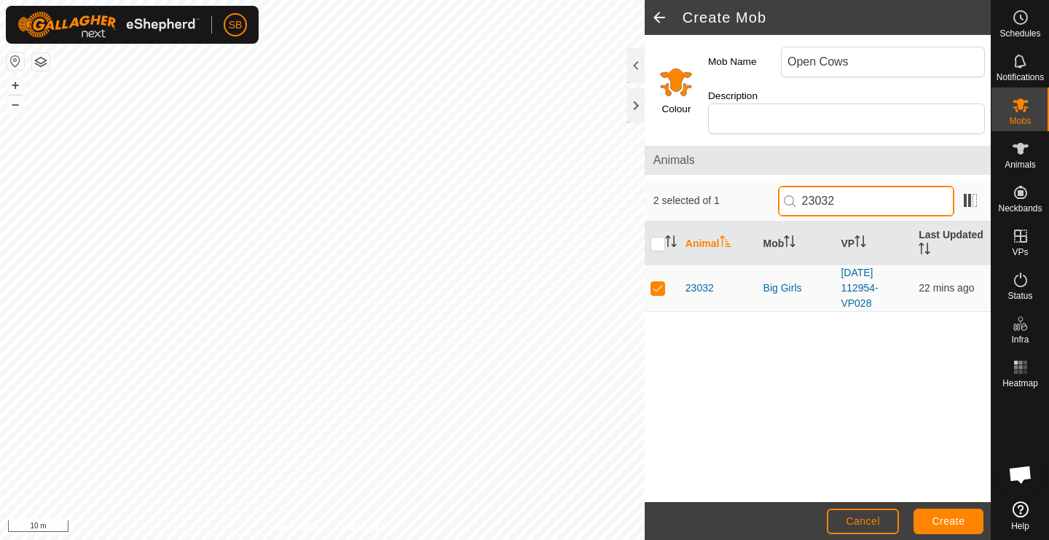
click at [882, 186] on input "23032" at bounding box center [866, 201] width 176 height 31
type input "22107"
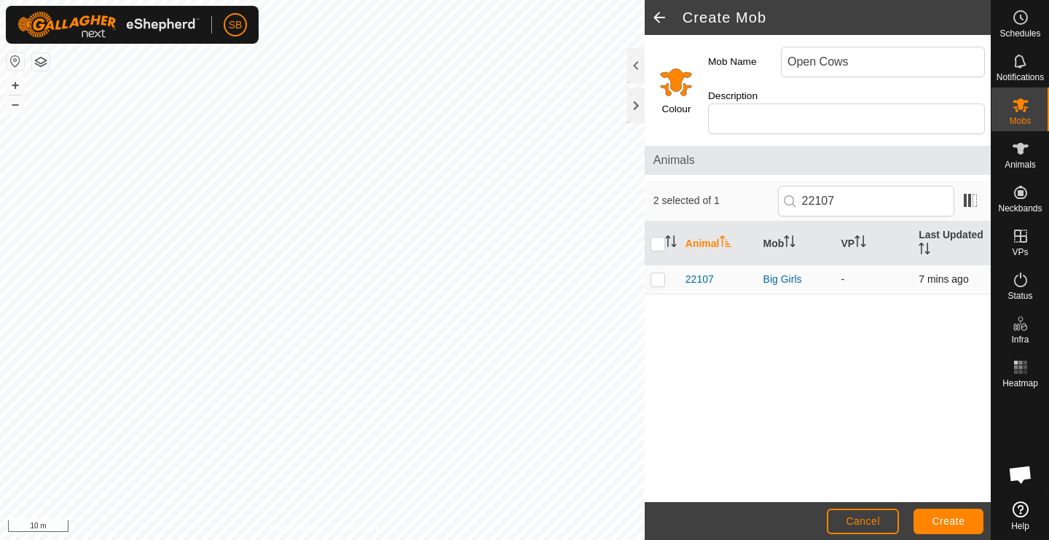
click at [661, 273] on p-checkbox at bounding box center [658, 279] width 15 height 12
checkbox input "true"
click at [889, 192] on input "22107" at bounding box center [866, 201] width 176 height 31
type input "23119"
click at [659, 273] on p-checkbox at bounding box center [658, 279] width 15 height 12
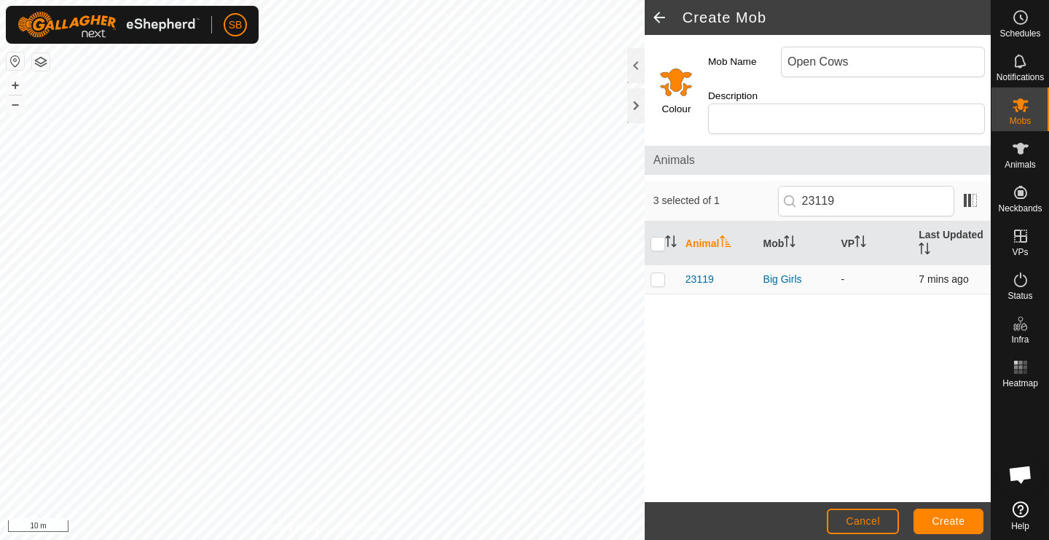
checkbox input "true"
click at [877, 186] on input "23119" at bounding box center [866, 201] width 176 height 31
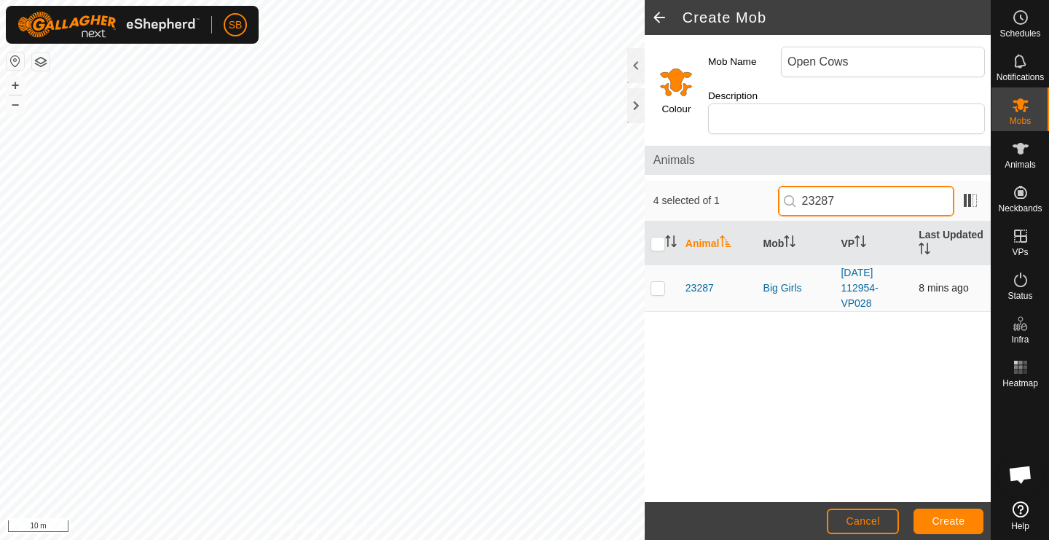
type input "23287"
click at [658, 282] on p-checkbox at bounding box center [658, 288] width 15 height 12
checkbox input "true"
click at [869, 193] on input "23287" at bounding box center [866, 201] width 176 height 31
type input "23400"
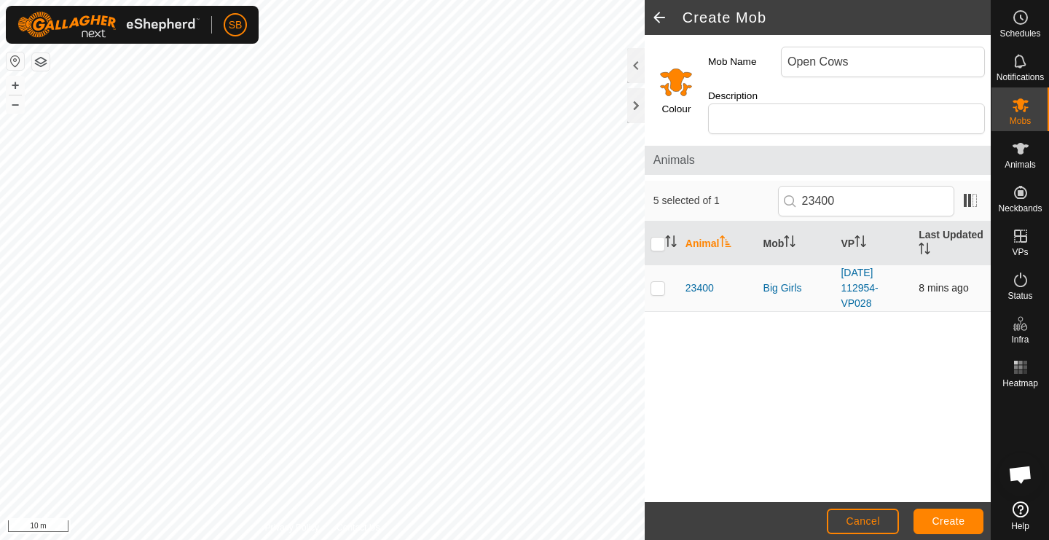
click at [661, 282] on p-checkbox at bounding box center [658, 288] width 15 height 12
checkbox input "true"
click at [858, 187] on input "23400" at bounding box center [866, 201] width 176 height 31
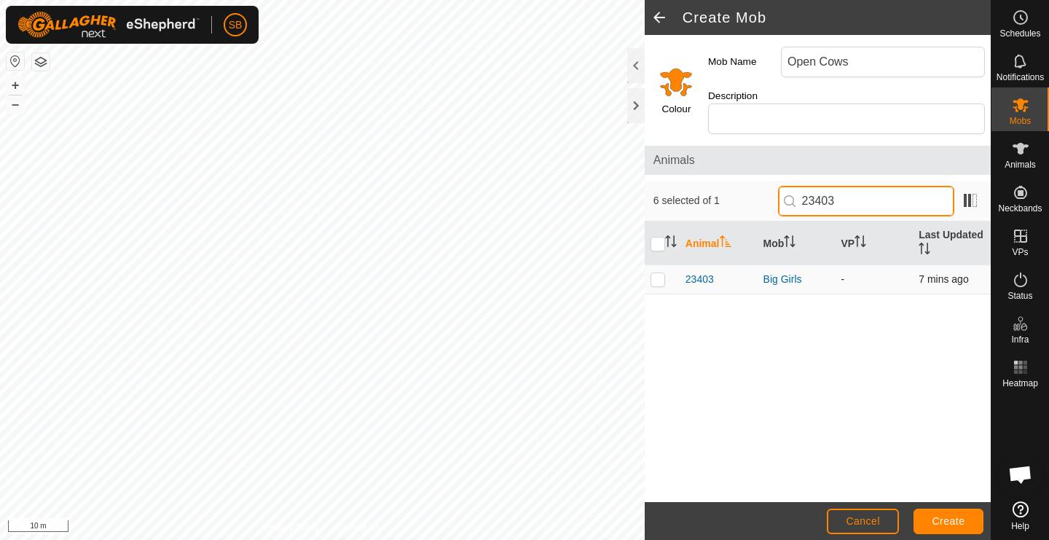
type input "23403"
click at [662, 273] on p-checkbox at bounding box center [658, 279] width 15 height 12
checkbox input "true"
click at [887, 189] on input "23403" at bounding box center [866, 201] width 176 height 31
type input "23171"
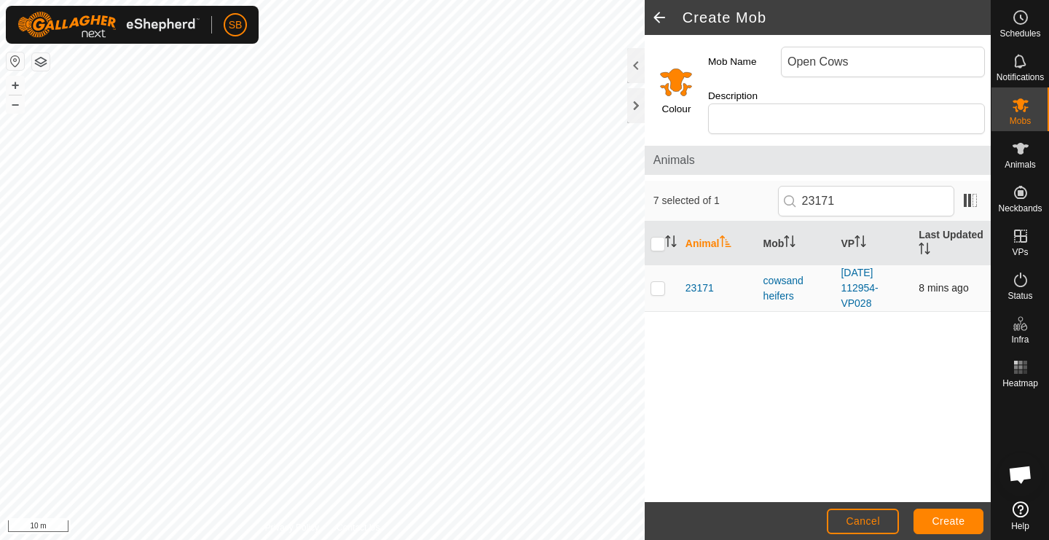
click at [661, 282] on p-checkbox at bounding box center [658, 288] width 15 height 12
checkbox input "true"
click at [887, 191] on input "23171" at bounding box center [866, 201] width 176 height 31
type input "23163"
click at [659, 282] on p-checkbox at bounding box center [658, 288] width 15 height 12
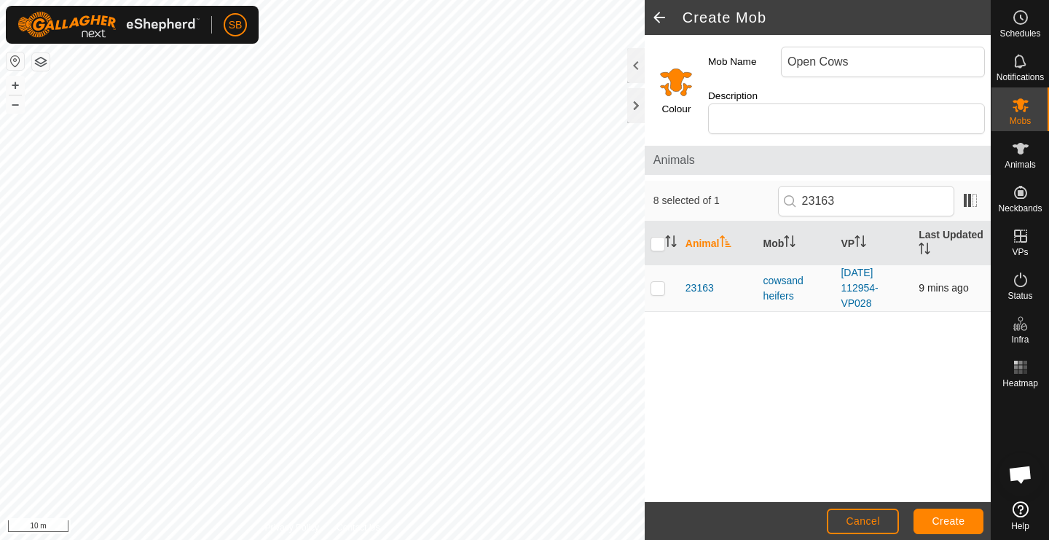
checkbox input "true"
click at [883, 192] on input "23163" at bounding box center [866, 201] width 176 height 31
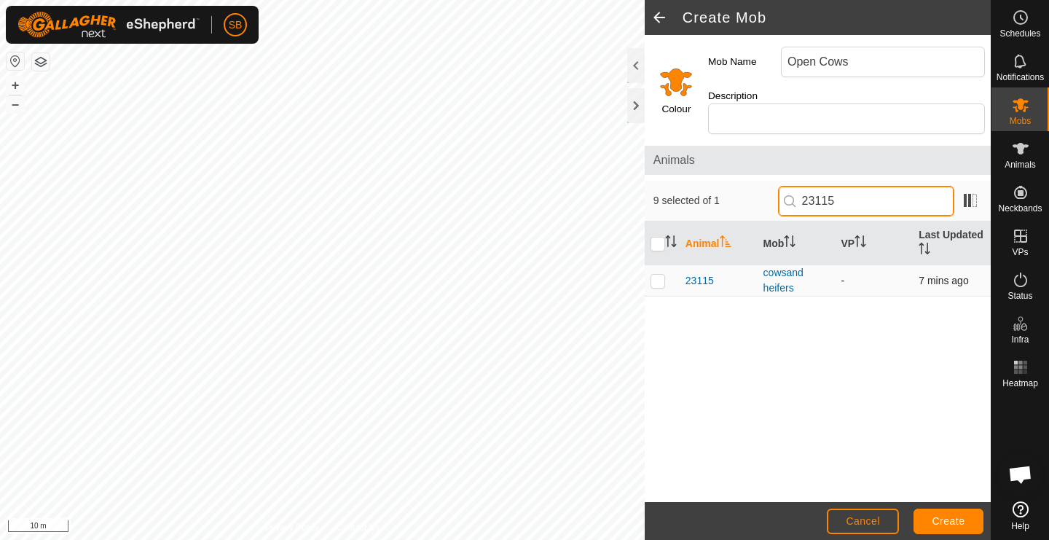
type input "23115"
click at [659, 275] on p-checkbox at bounding box center [658, 281] width 15 height 12
checkbox input "true"
click at [911, 186] on input "23115" at bounding box center [866, 201] width 176 height 31
type input "23130"
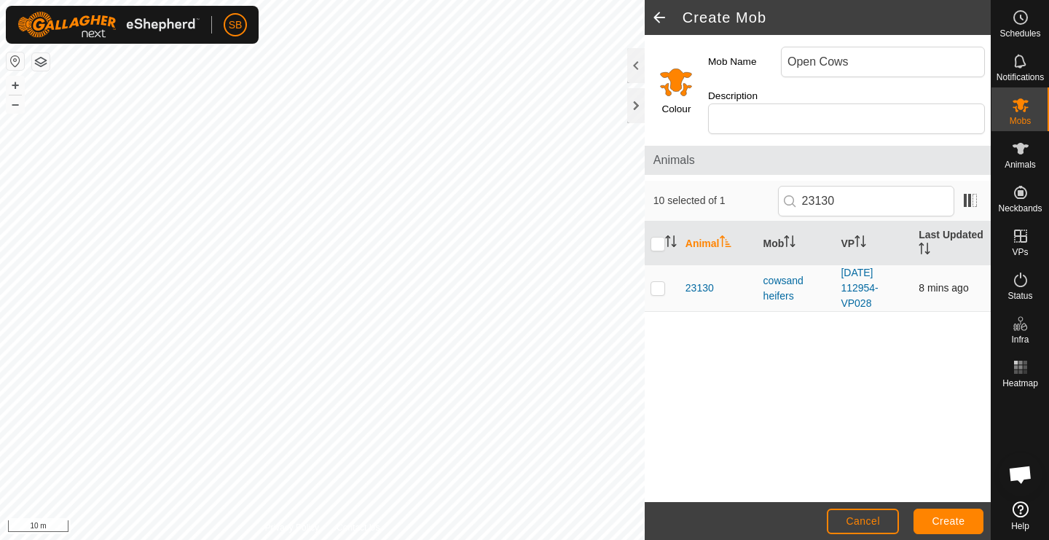
click at [657, 282] on p-checkbox at bounding box center [658, 288] width 15 height 12
checkbox input "true"
click at [890, 186] on input "23130" at bounding box center [866, 201] width 176 height 31
type input "23092"
click at [662, 282] on p-checkbox at bounding box center [658, 288] width 15 height 12
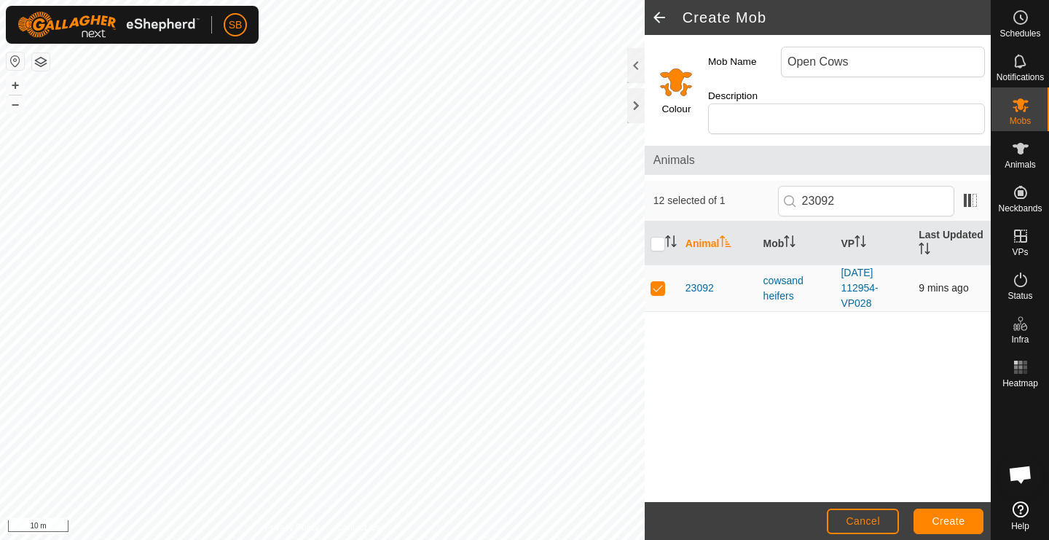
checkbox input "true"
click at [871, 190] on input "23092" at bounding box center [866, 201] width 176 height 31
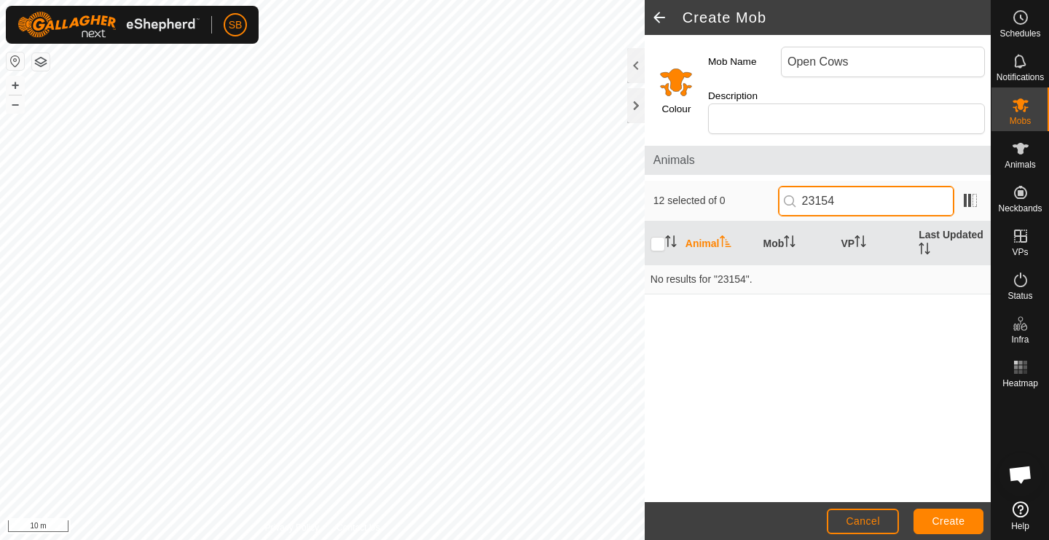
click at [834, 188] on input "23154" at bounding box center [866, 201] width 176 height 31
type input "22154"
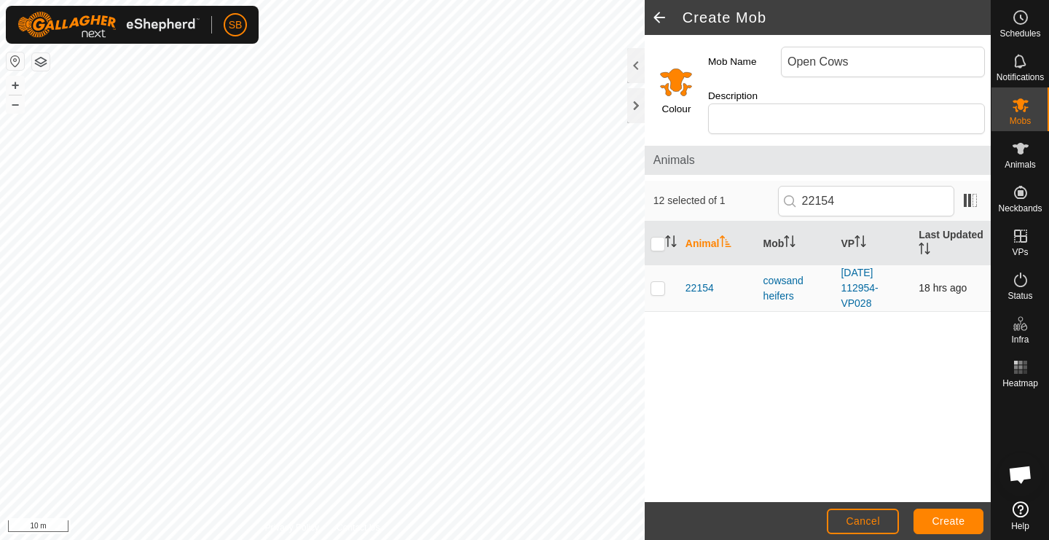
click at [661, 282] on p-checkbox at bounding box center [658, 288] width 15 height 12
checkbox input "true"
click at [882, 187] on input "22154" at bounding box center [866, 201] width 176 height 31
type input "23014"
click at [656, 282] on p-checkbox at bounding box center [658, 288] width 15 height 12
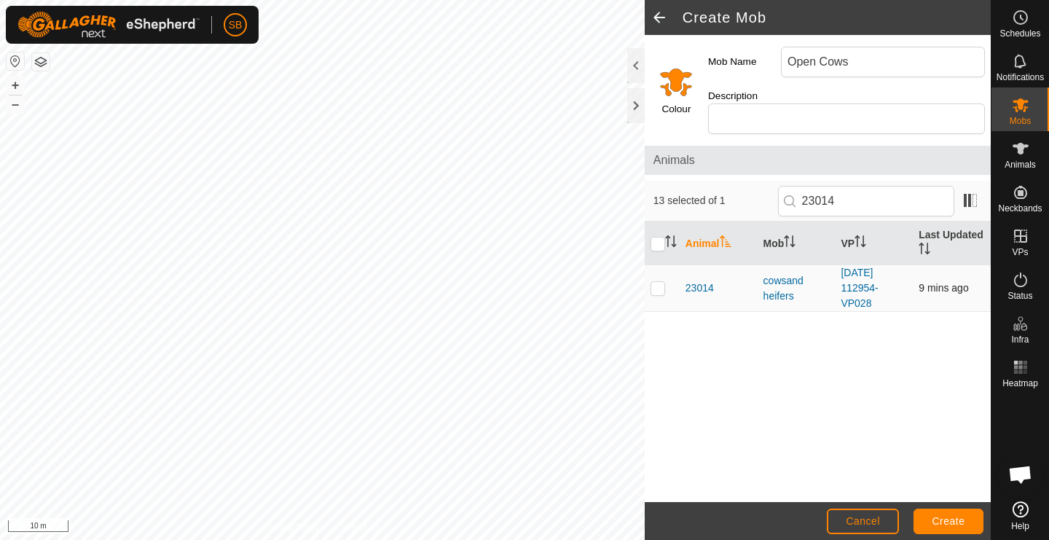
checkbox input "true"
click at [861, 192] on input "23014" at bounding box center [866, 201] width 176 height 31
type input "23100"
click at [657, 279] on td at bounding box center [662, 288] width 35 height 47
checkbox input "true"
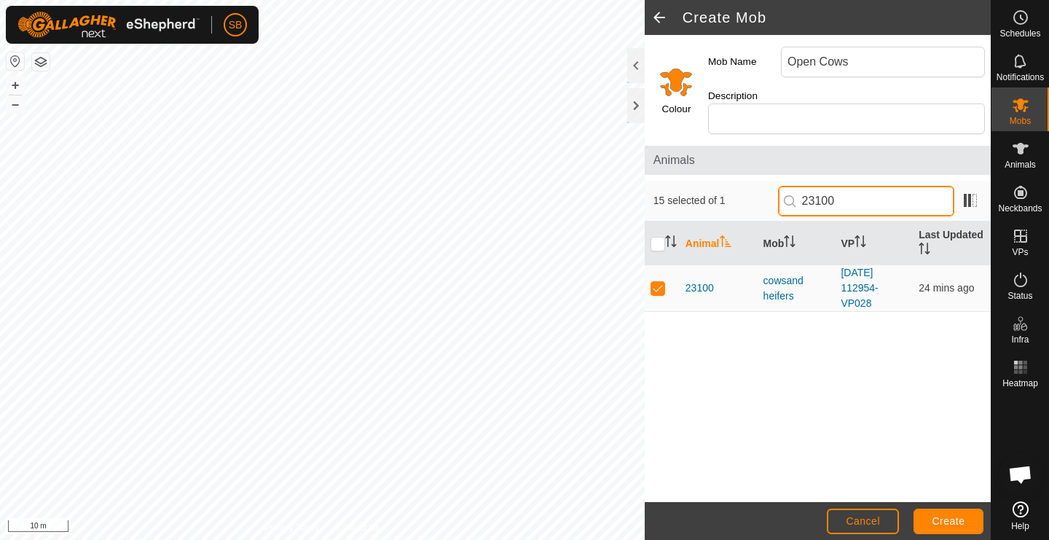
click at [877, 186] on input "23100" at bounding box center [866, 201] width 176 height 31
type input "23118"
click at [661, 282] on p-checkbox at bounding box center [658, 288] width 15 height 12
checkbox input "true"
click at [882, 188] on input "23118" at bounding box center [866, 201] width 176 height 31
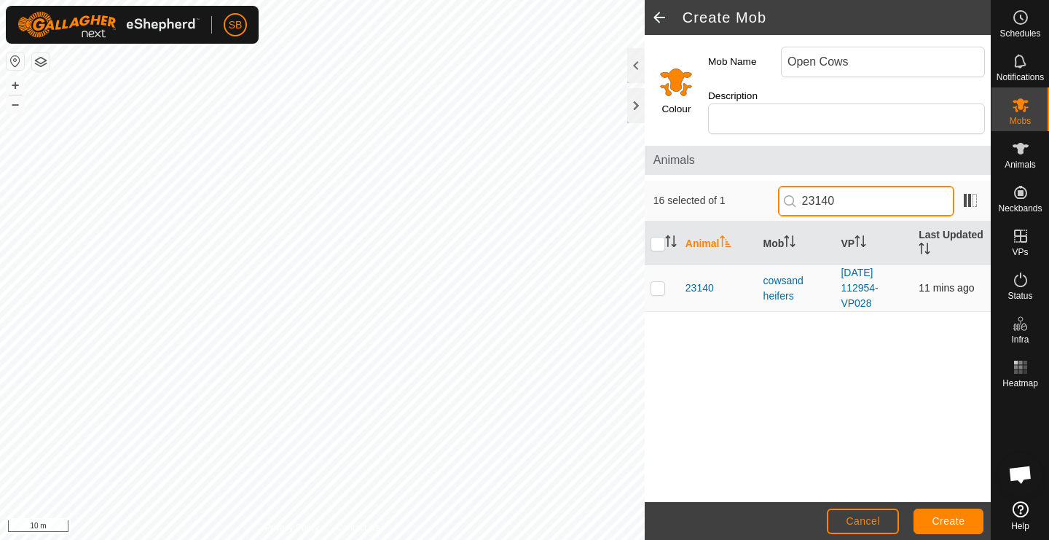
type input "23140"
click at [658, 282] on p-checkbox at bounding box center [658, 288] width 15 height 12
checkbox input "true"
click at [893, 186] on input "23140" at bounding box center [866, 201] width 176 height 31
type input "2"
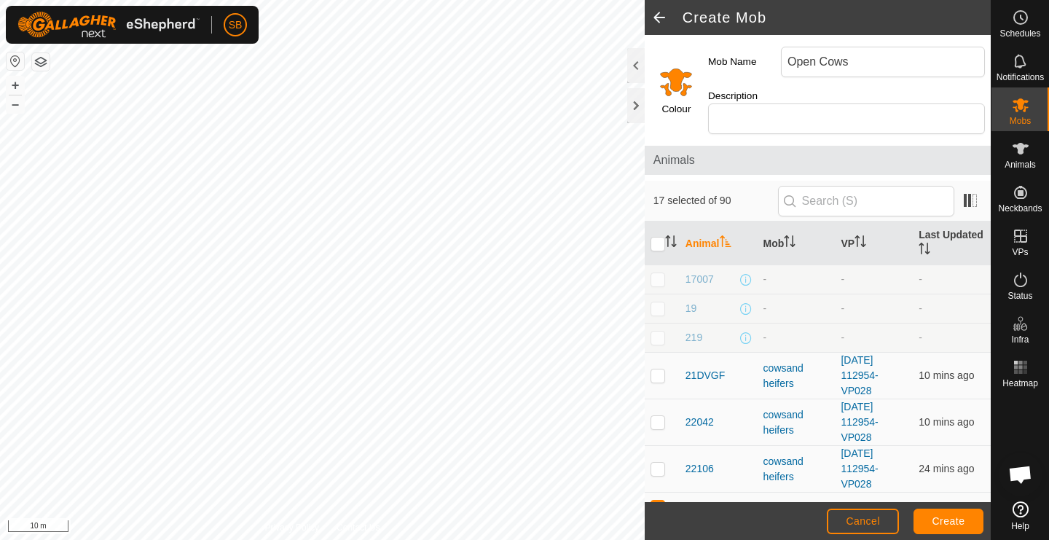
click at [947, 517] on span "Create" at bounding box center [949, 521] width 33 height 12
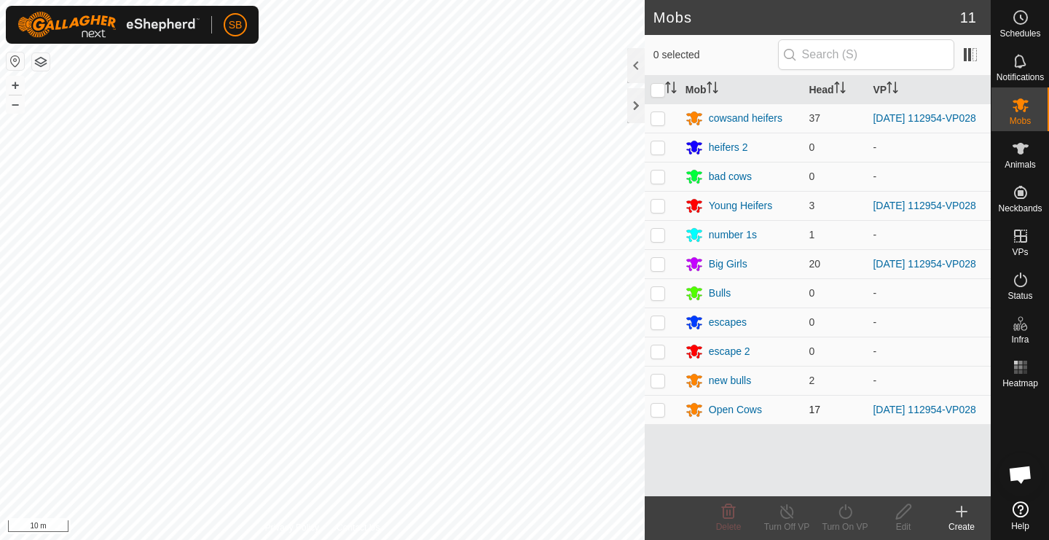
click at [659, 415] on p-checkbox at bounding box center [658, 410] width 15 height 12
checkbox input "true"
click at [906, 521] on div "Edit" at bounding box center [903, 526] width 58 height 13
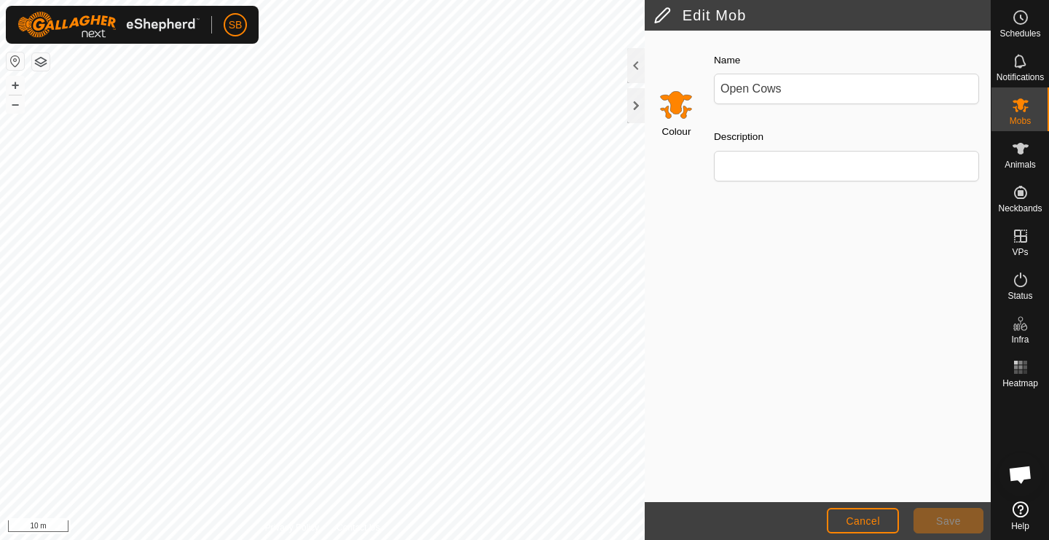
click at [680, 104] on input "Select a color" at bounding box center [676, 104] width 35 height 35
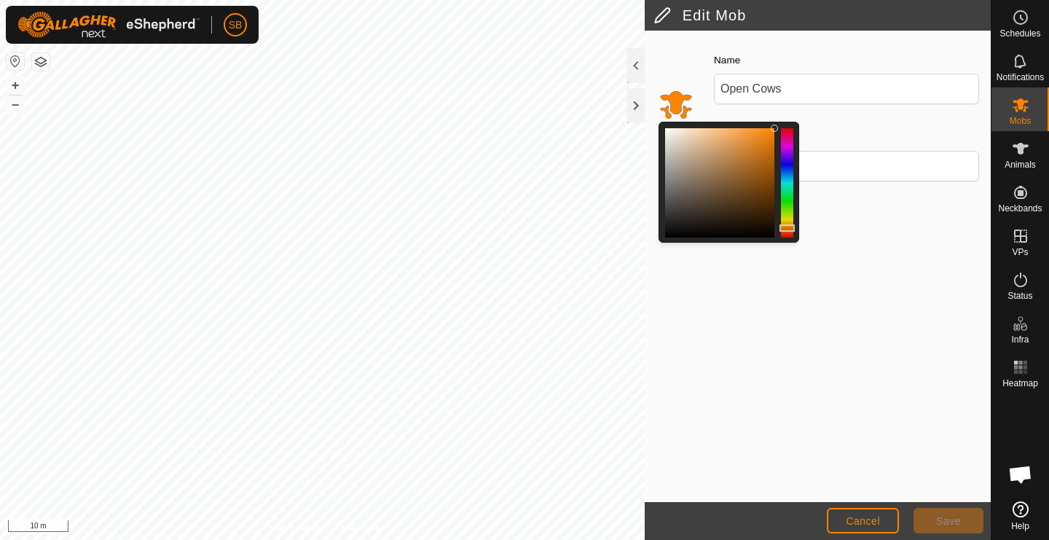
click at [788, 173] on div at bounding box center [787, 182] width 12 height 109
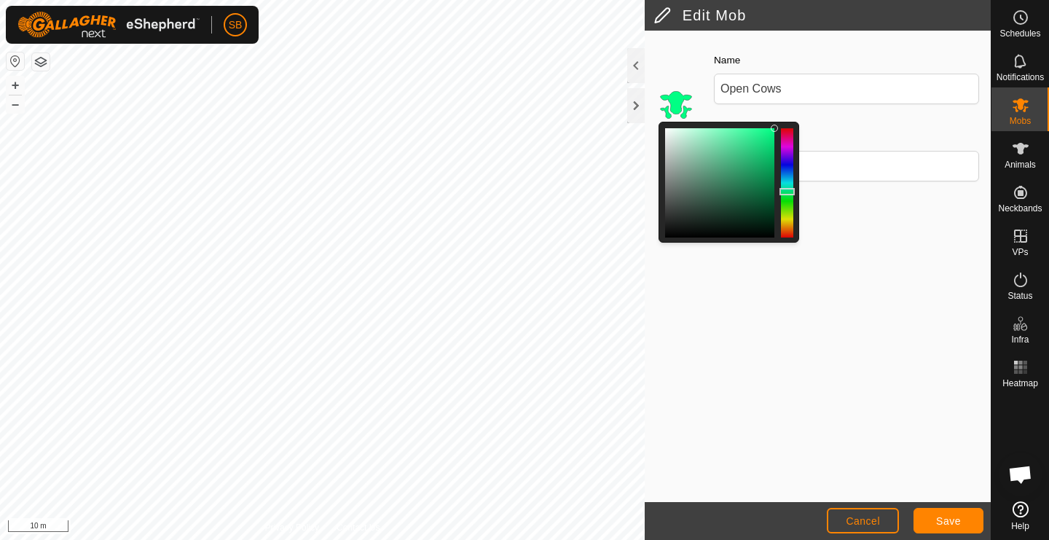
click at [787, 191] on div at bounding box center [787, 182] width 12 height 109
click at [787, 185] on div at bounding box center [787, 182] width 12 height 109
click at [786, 192] on div at bounding box center [787, 182] width 12 height 109
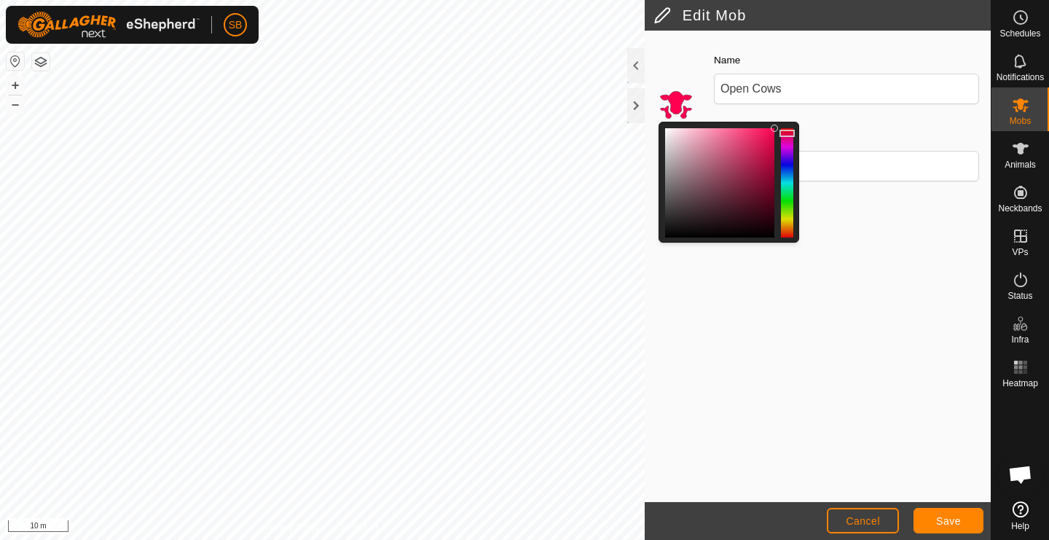
click at [790, 133] on div at bounding box center [787, 182] width 12 height 109
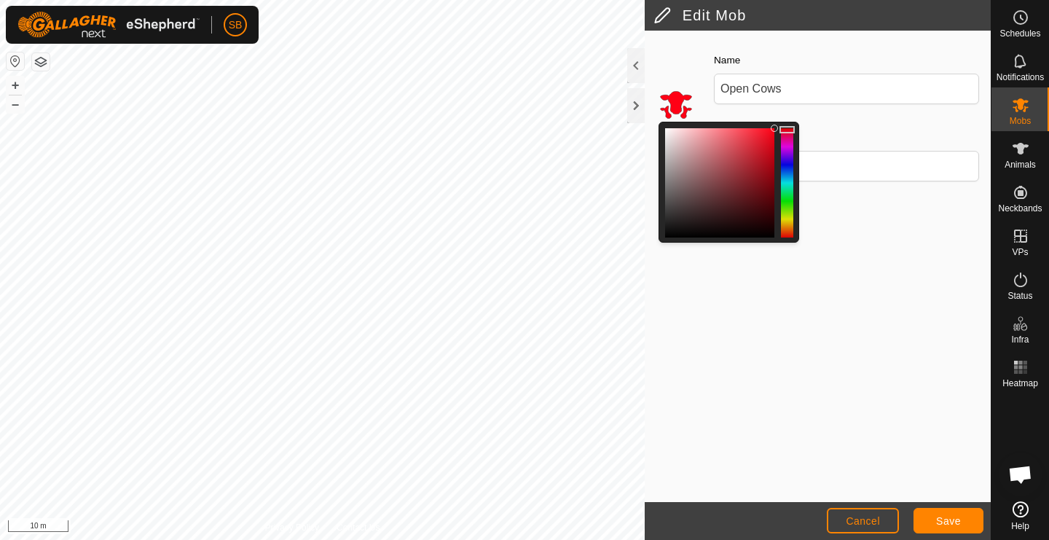
click at [788, 129] on div at bounding box center [787, 129] width 15 height 7
click at [786, 237] on div at bounding box center [787, 182] width 12 height 109
click at [955, 517] on span "Save" at bounding box center [948, 521] width 25 height 12
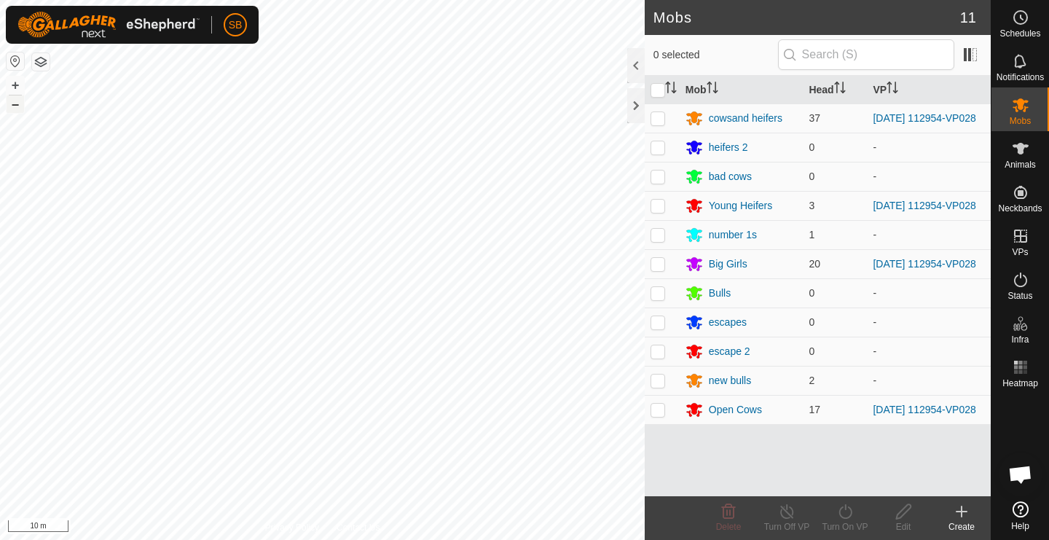
click at [19, 106] on button "–" at bounding box center [15, 103] width 17 height 17
click at [660, 415] on p-checkbox at bounding box center [658, 410] width 15 height 12
checkbox input "true"
click at [765, 468] on div "Mob Head VP cowsand heifers 37 2025-08-11 112954-VP028 heifers 2 0 - bad cows 0…" at bounding box center [818, 286] width 346 height 420
click at [17, 109] on button "–" at bounding box center [15, 103] width 17 height 17
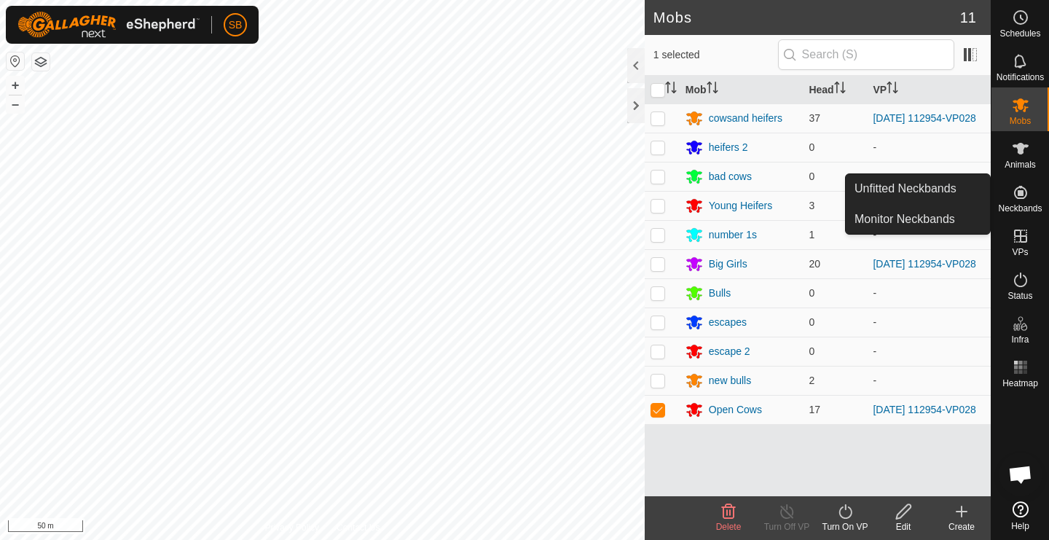
click at [1027, 237] on link "In Rotation" at bounding box center [986, 236] width 125 height 29
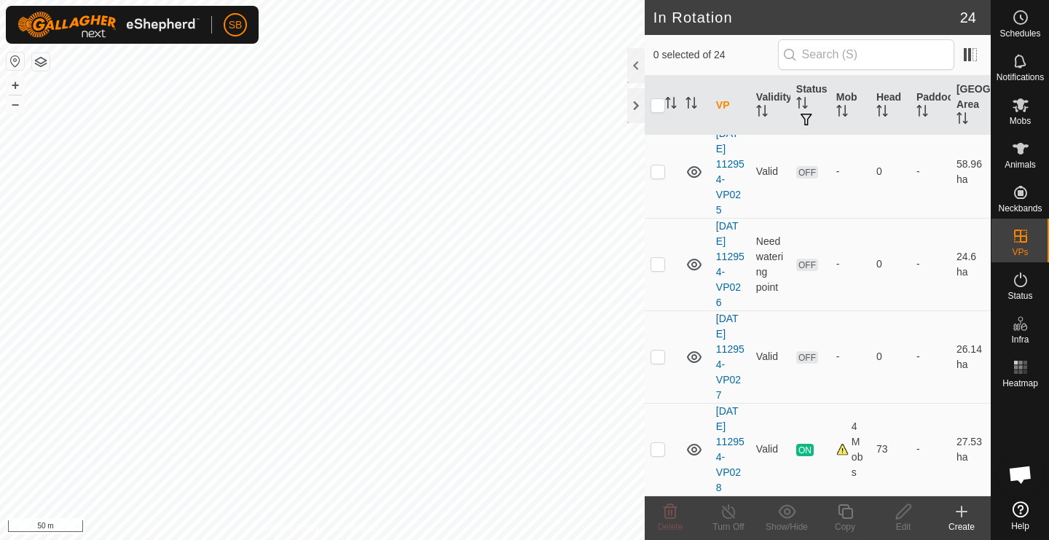
scroll to position [1829, 0]
click at [662, 448] on p-checkbox at bounding box center [658, 449] width 15 height 12
checkbox input "true"
click at [846, 508] on icon at bounding box center [845, 511] width 15 height 15
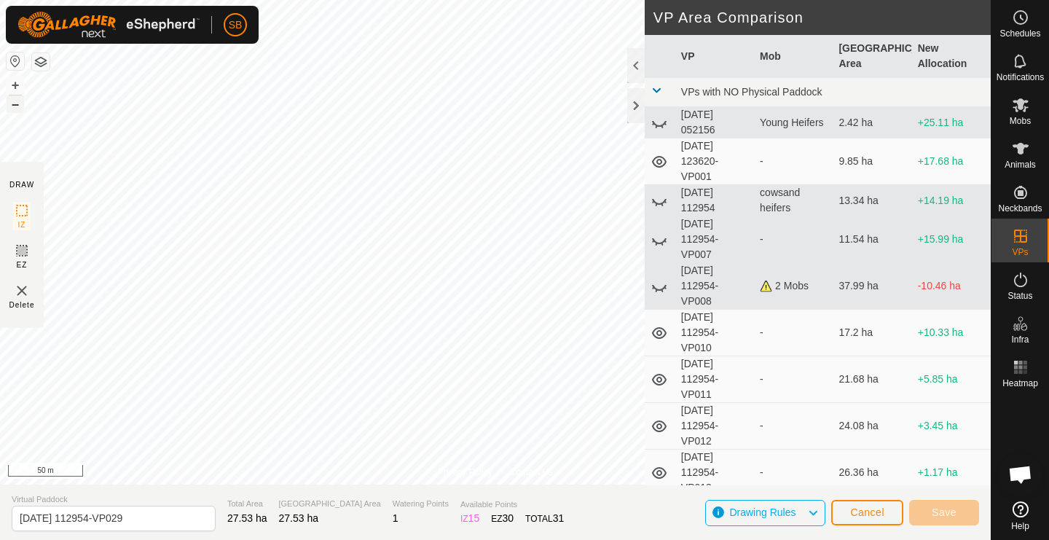
click at [17, 108] on button "–" at bounding box center [15, 103] width 17 height 17
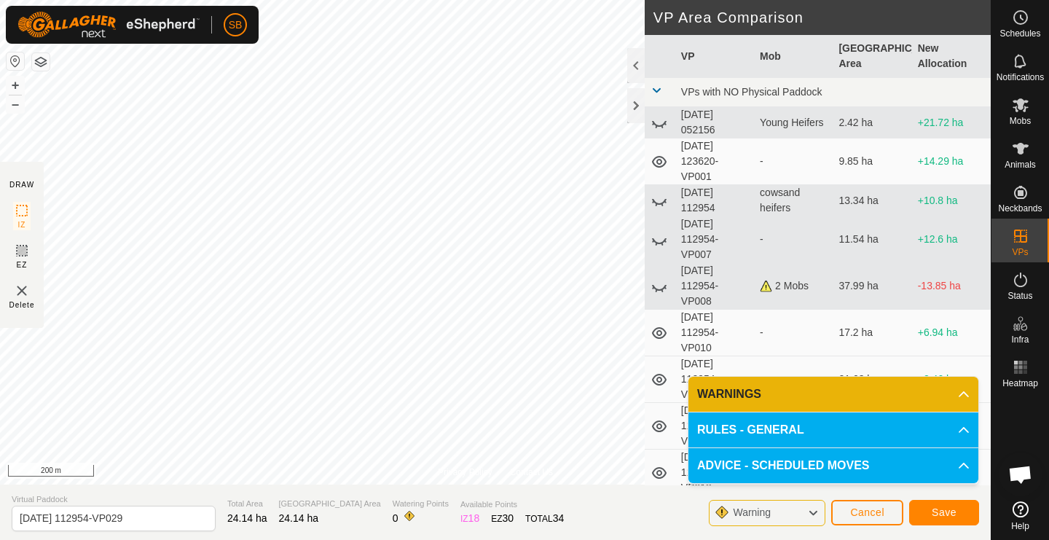
click at [949, 517] on span "Save" at bounding box center [944, 512] width 25 height 12
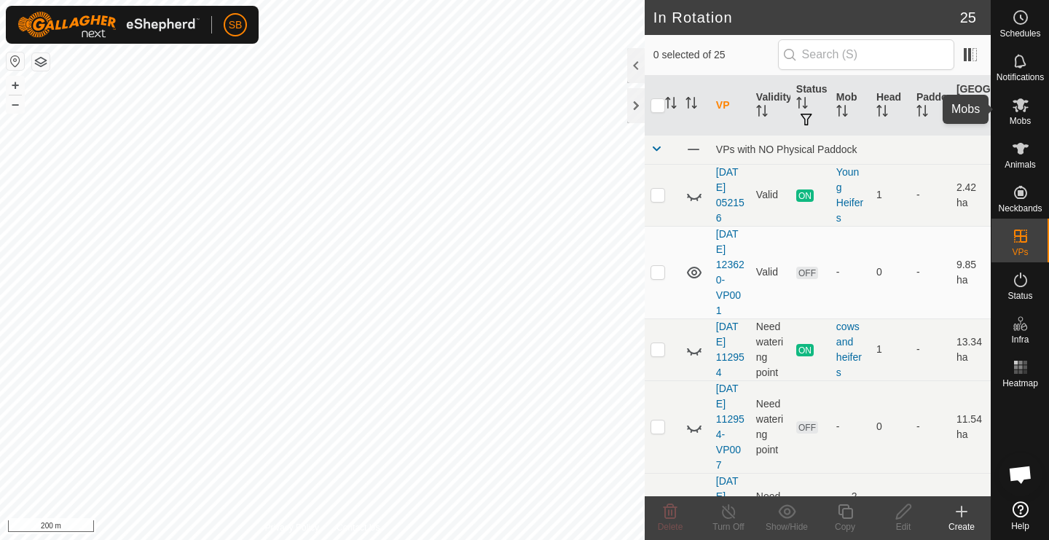
click at [1027, 110] on icon at bounding box center [1020, 104] width 17 height 17
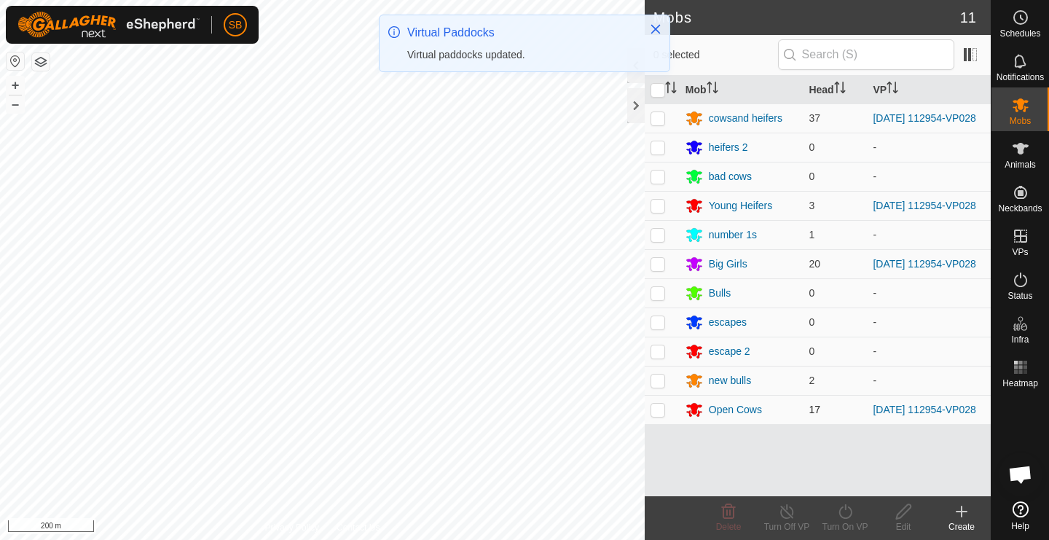
click at [658, 415] on p-checkbox at bounding box center [658, 410] width 15 height 12
checkbox input "true"
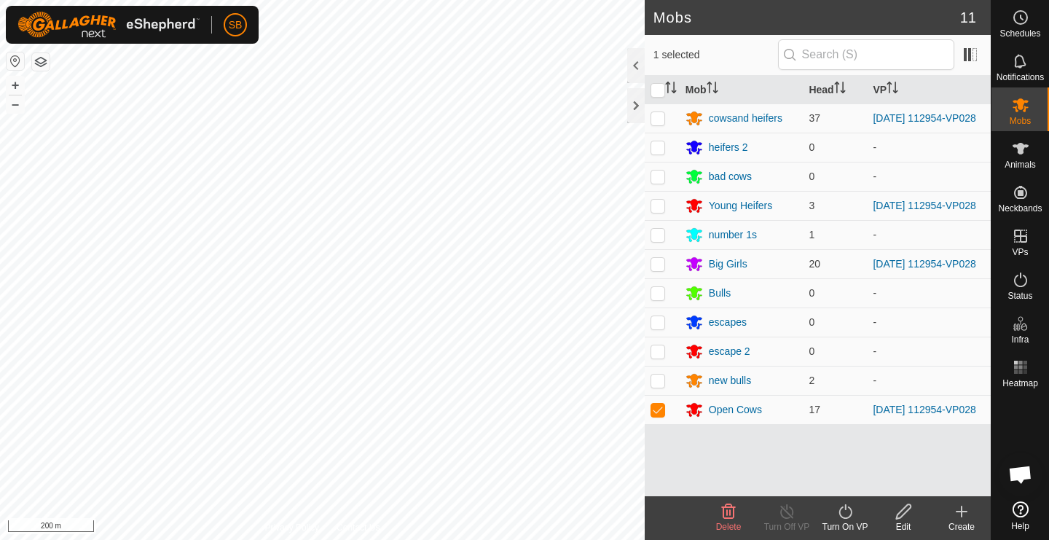
click at [848, 516] on icon at bounding box center [845, 511] width 18 height 17
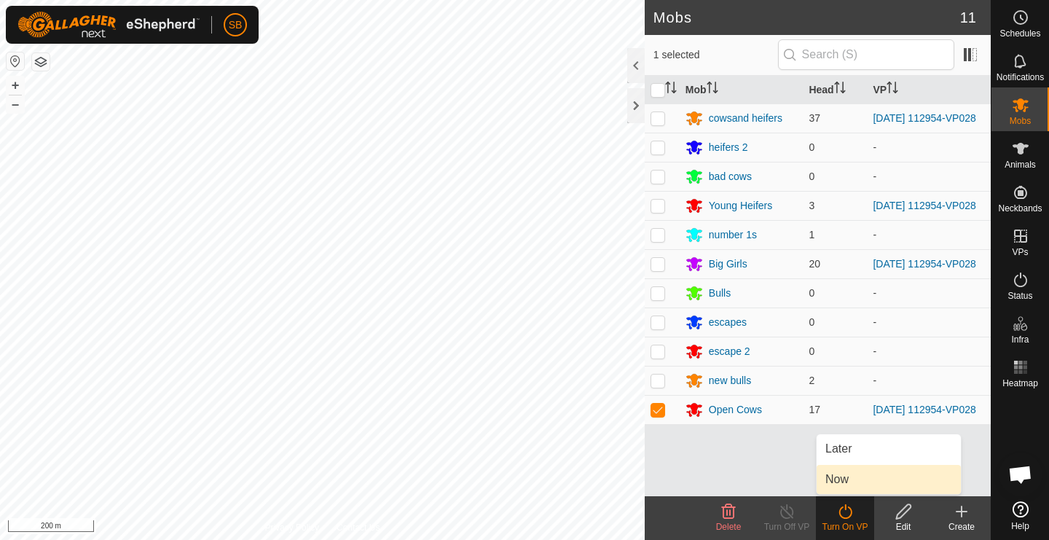
click at [849, 478] on link "Now" at bounding box center [889, 479] width 144 height 29
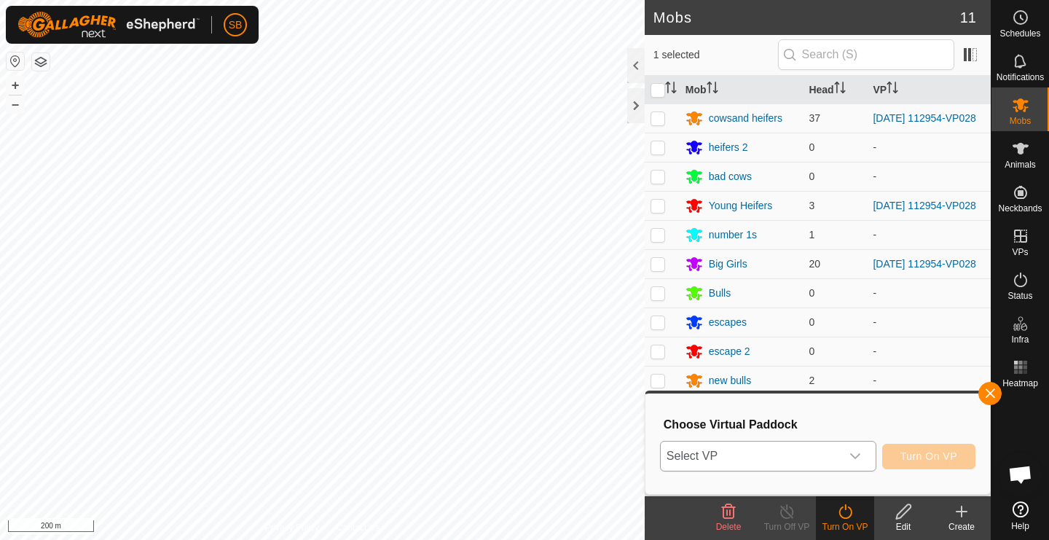
click at [853, 449] on div "dropdown trigger" at bounding box center [855, 456] width 29 height 29
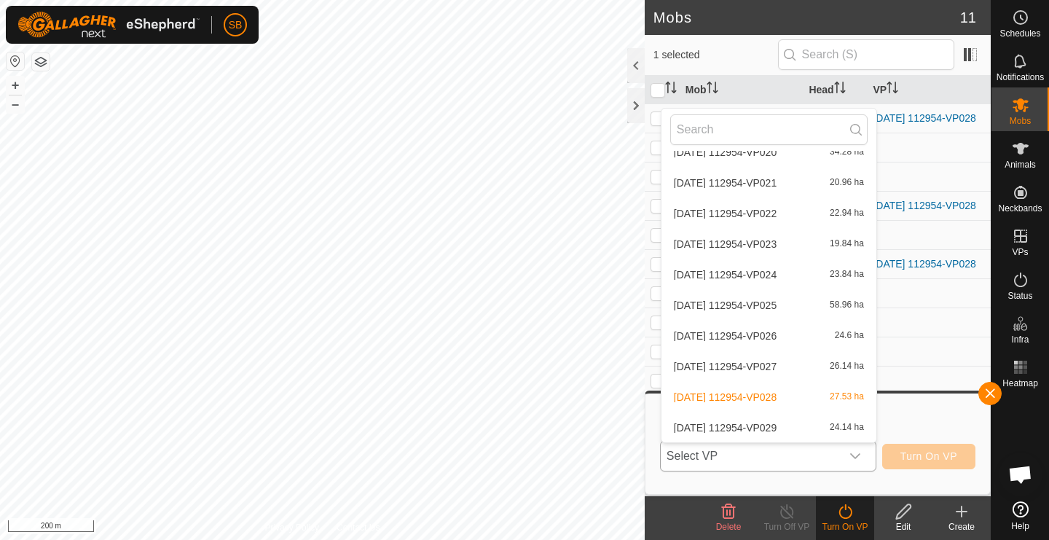
scroll to position [506, 0]
click at [775, 426] on li "2025-08-11 112954-VP029 24.14 ha" at bounding box center [769, 427] width 215 height 29
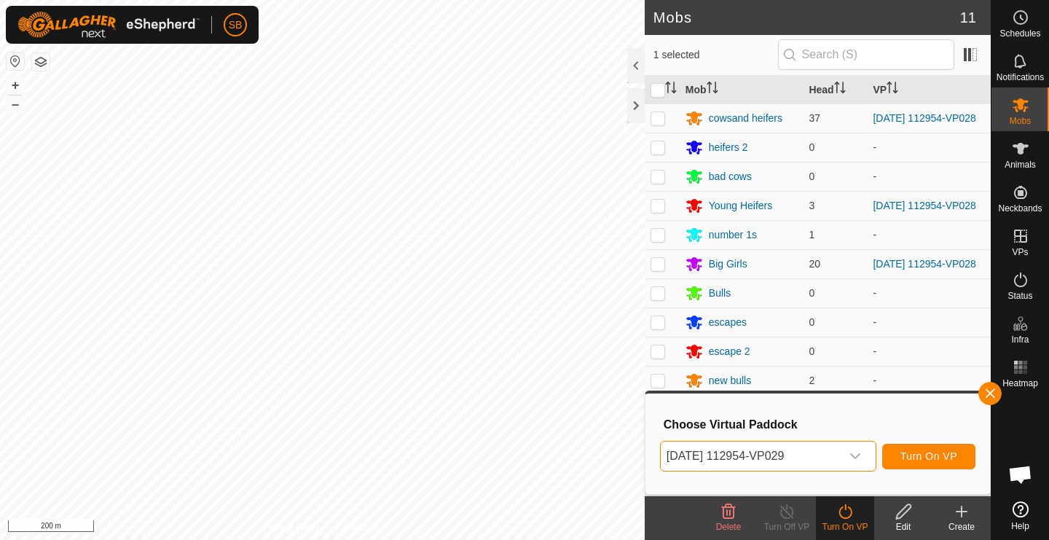
click at [939, 451] on span "Turn On VP" at bounding box center [929, 456] width 57 height 12
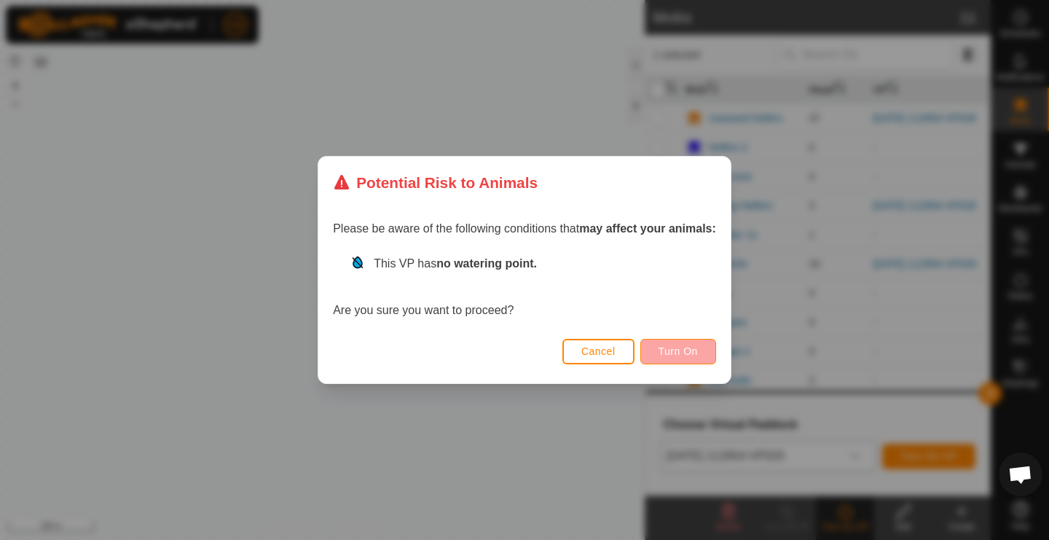
click at [681, 348] on span "Turn On" at bounding box center [678, 351] width 39 height 12
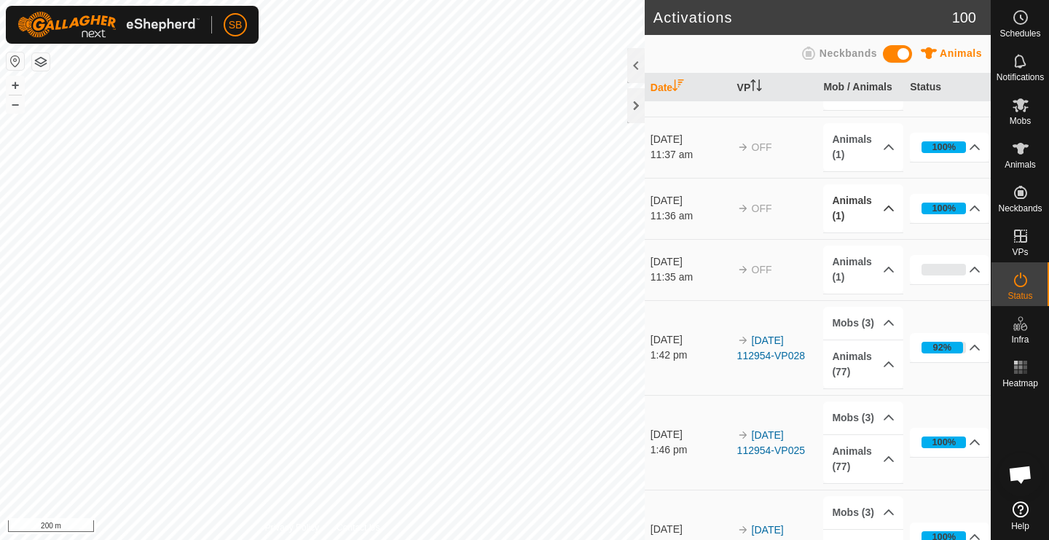
scroll to position [141, 0]
click at [1028, 114] on es-mob-svg-icon at bounding box center [1021, 104] width 26 height 23
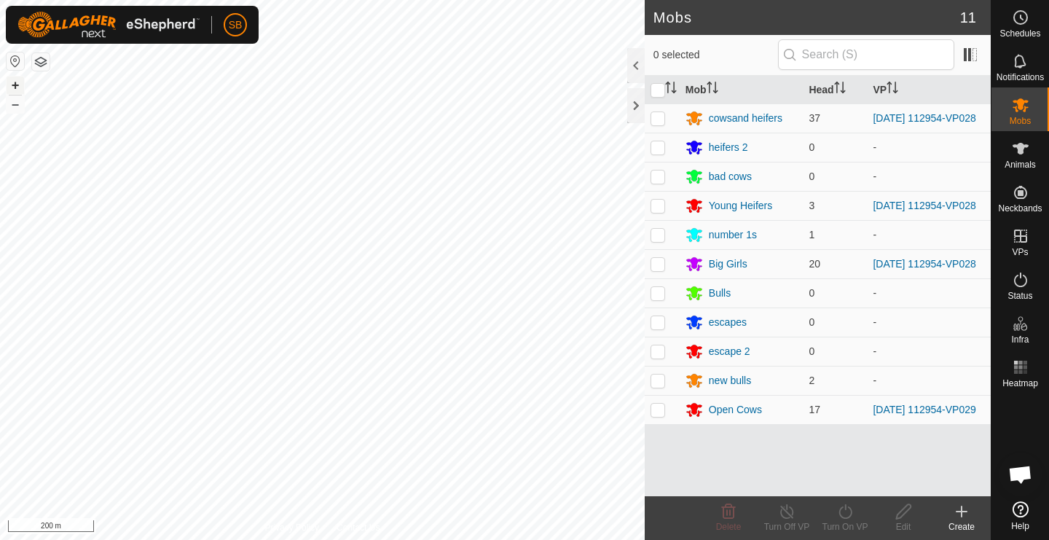
click at [18, 83] on button "+" at bounding box center [15, 85] width 17 height 17
click at [15, 105] on button "–" at bounding box center [15, 103] width 17 height 17
click at [16, 92] on button "+" at bounding box center [15, 85] width 17 height 17
